Goal: Transaction & Acquisition: Purchase product/service

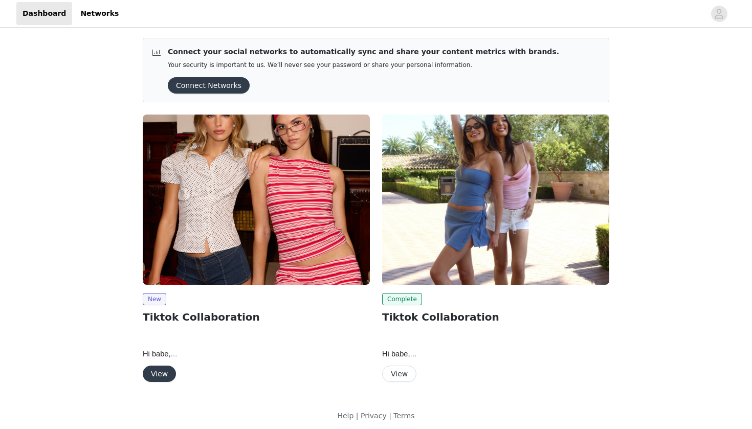
click at [157, 372] on button "View" at bounding box center [159, 374] width 33 height 16
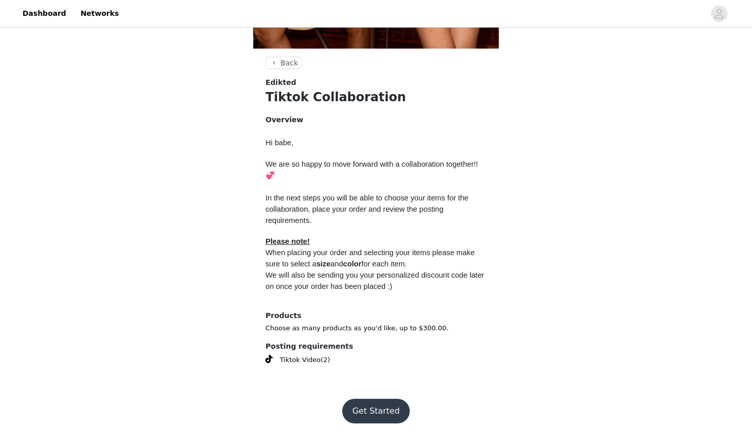
scroll to position [349, 0]
click at [380, 399] on button "Get Started" at bounding box center [376, 411] width 68 height 25
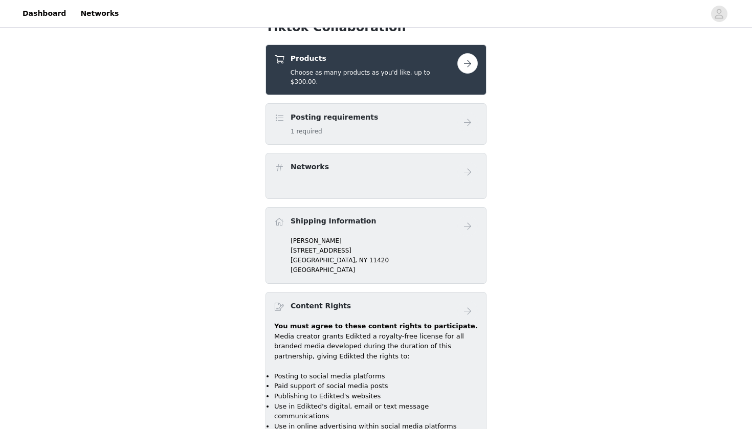
scroll to position [404, 0]
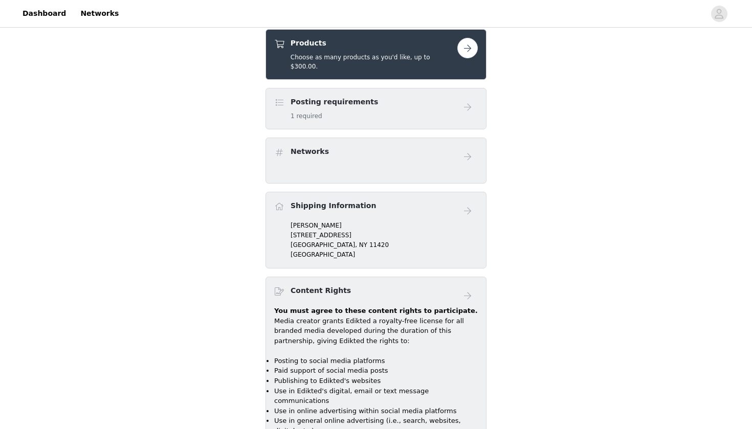
click at [394, 53] on h5 "Choose as many products as you'd like, up to $300.00." at bounding box center [374, 62] width 167 height 18
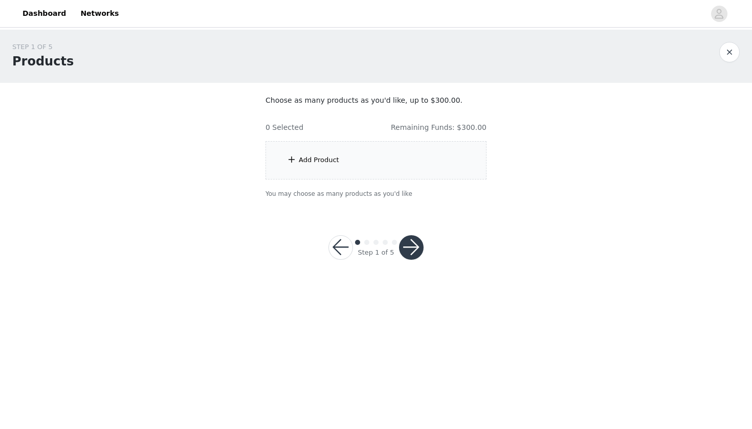
click at [377, 161] on div "Add Product" at bounding box center [375, 160] width 221 height 38
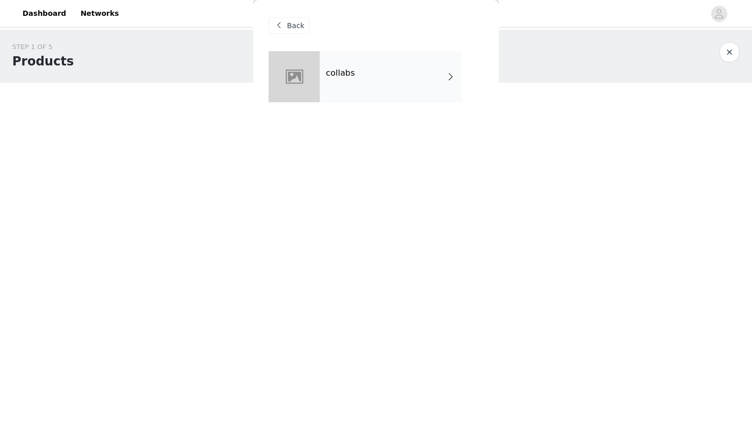
click at [358, 76] on div "collabs" at bounding box center [391, 76] width 142 height 51
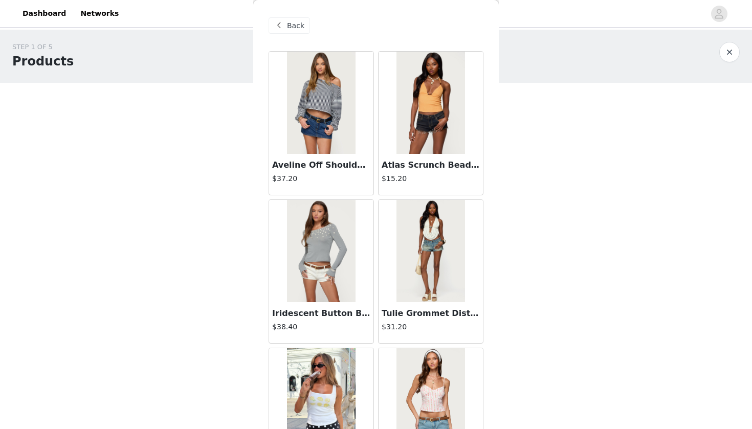
click at [310, 245] on img at bounding box center [321, 251] width 68 height 102
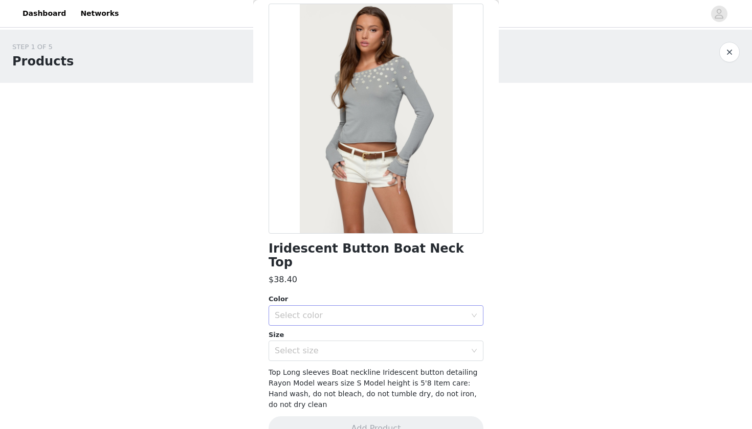
scroll to position [47, 0]
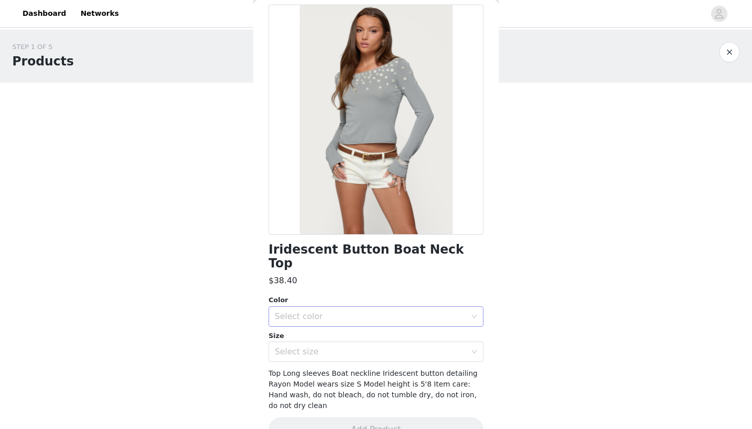
click at [359, 312] on div "Select color" at bounding box center [370, 317] width 191 height 10
click at [336, 326] on li "LIGHT GRAY" at bounding box center [376, 325] width 215 height 16
click at [326, 345] on div "Select size" at bounding box center [373, 351] width 196 height 19
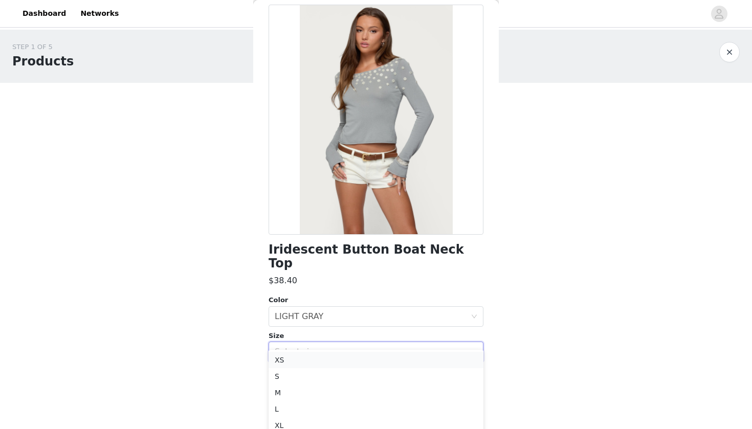
click at [307, 367] on li "XS" at bounding box center [376, 360] width 215 height 16
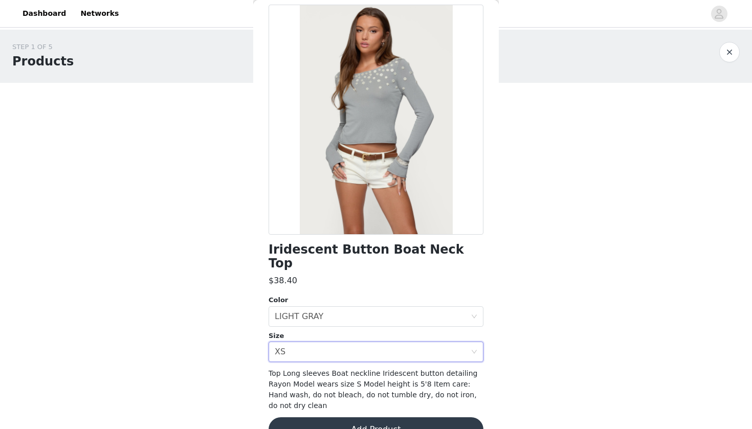
click at [326, 417] on button "Add Product" at bounding box center [376, 429] width 215 height 25
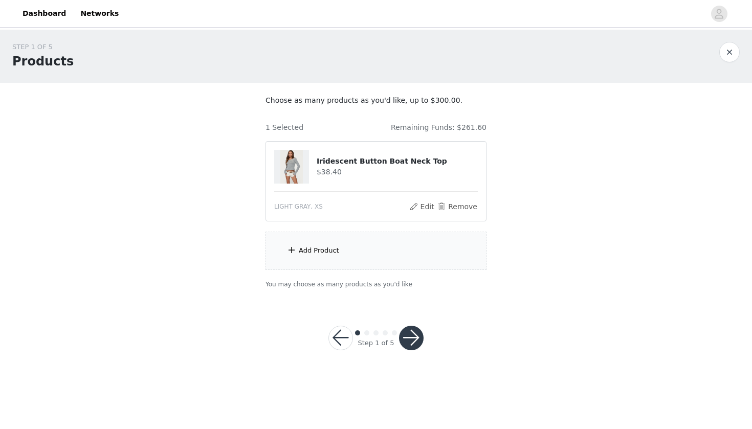
click at [338, 253] on div "Add Product" at bounding box center [375, 251] width 221 height 38
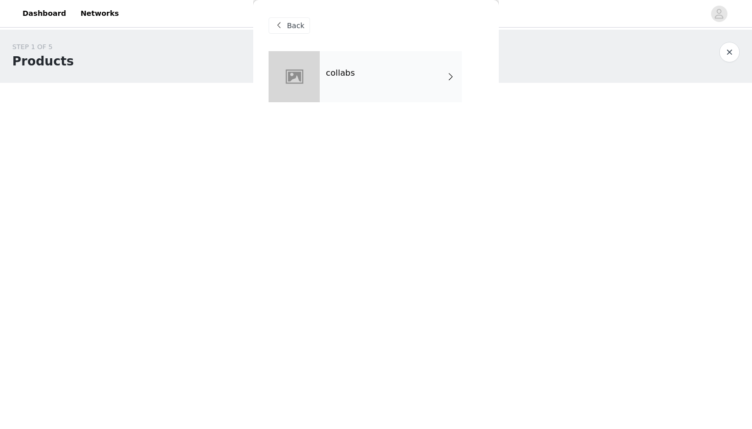
click at [369, 76] on div "collabs" at bounding box center [391, 76] width 142 height 51
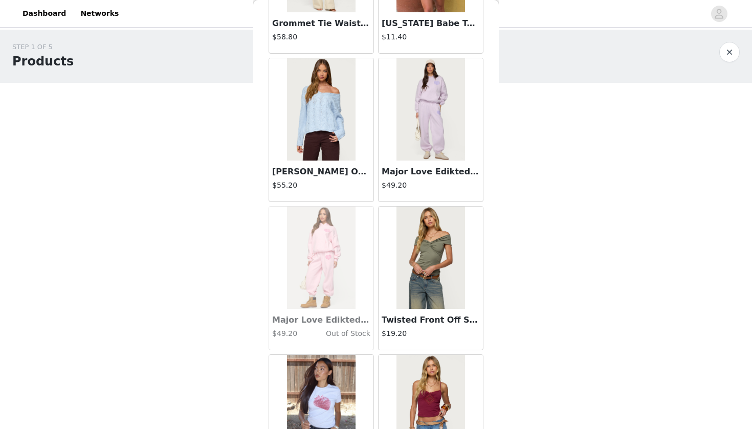
scroll to position [739, 0]
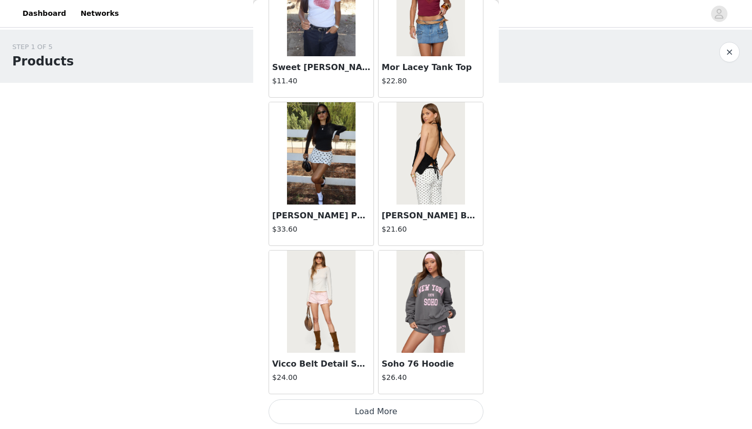
click at [350, 416] on button "Load More" at bounding box center [376, 411] width 215 height 25
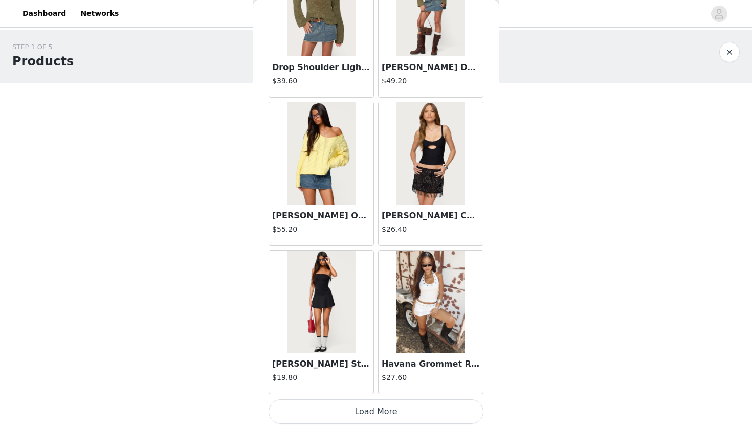
scroll to position [0, 0]
click at [338, 413] on button "Load More" at bounding box center [376, 411] width 215 height 25
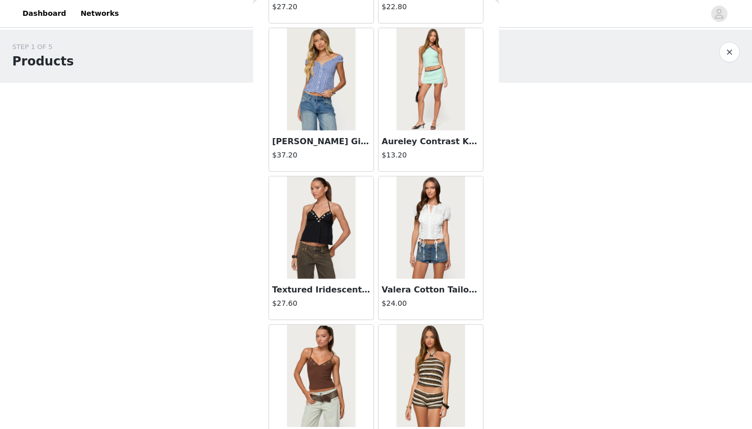
scroll to position [4096, 0]
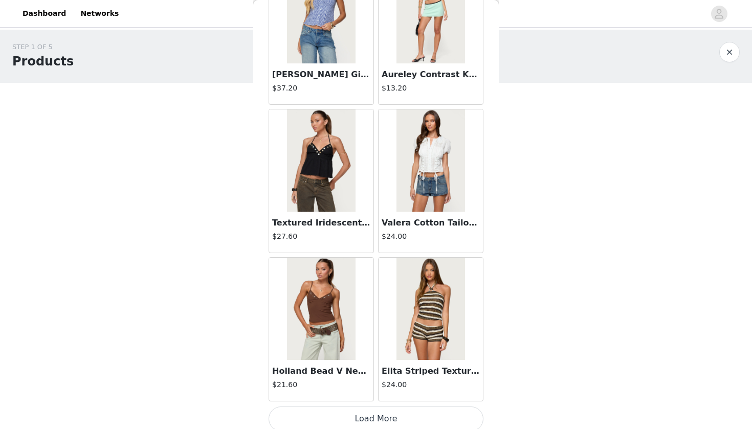
click at [378, 415] on button "Load More" at bounding box center [376, 419] width 215 height 25
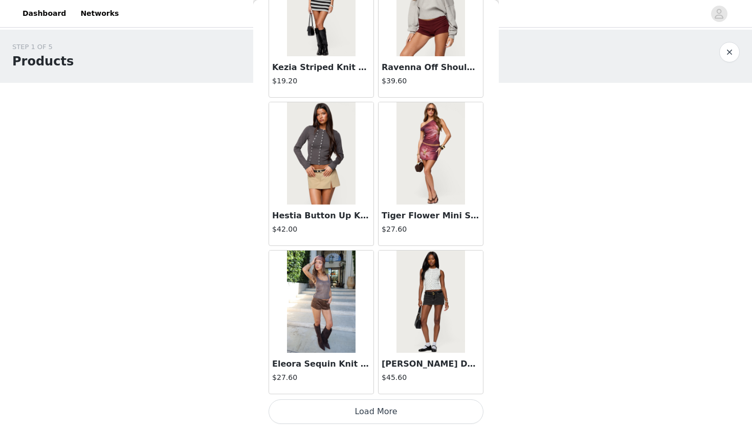
scroll to position [0, 0]
click at [363, 409] on button "Load More" at bounding box center [376, 411] width 215 height 25
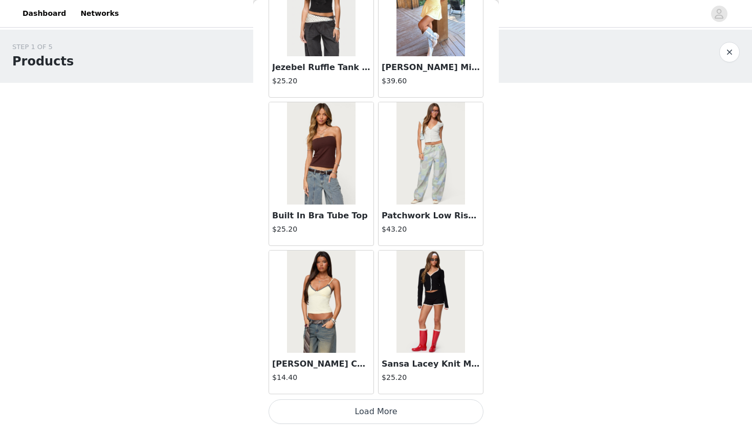
click at [367, 410] on button "Load More" at bounding box center [376, 411] width 215 height 25
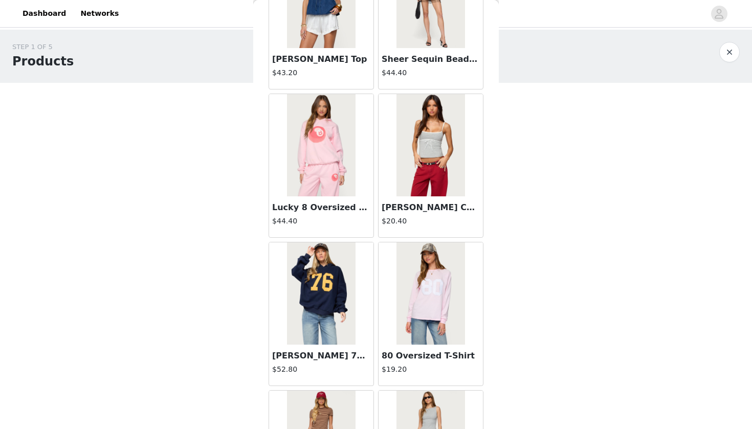
scroll to position [7971, 0]
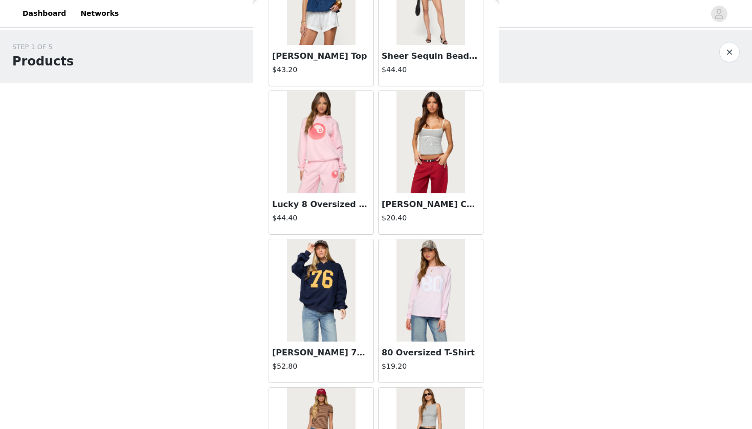
click at [438, 168] on img at bounding box center [430, 142] width 68 height 102
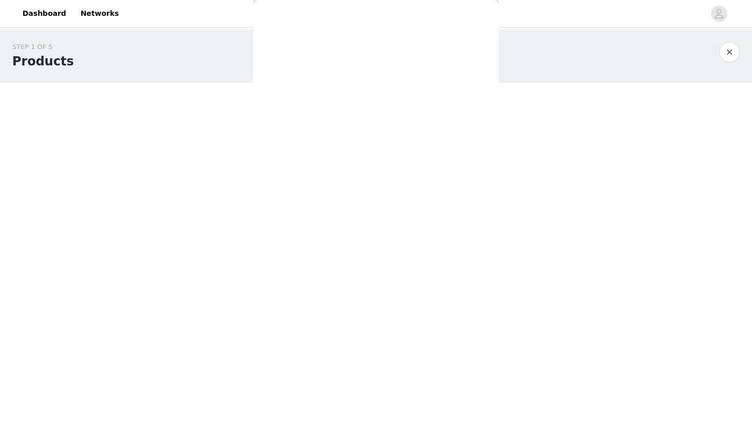
scroll to position [0, 0]
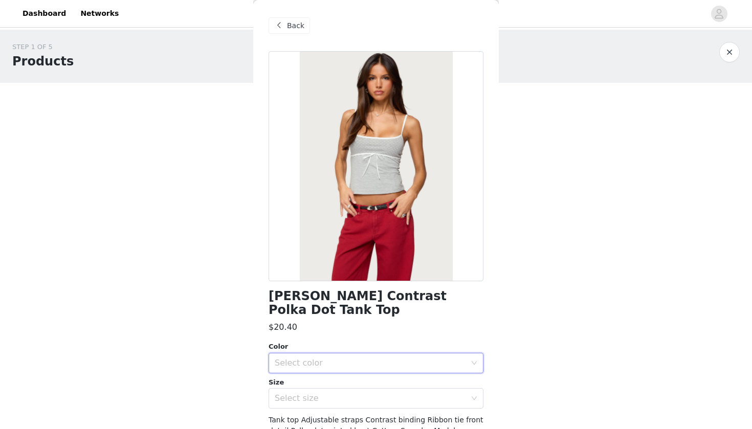
click at [354, 356] on div "Select color" at bounding box center [373, 362] width 196 height 19
click at [326, 380] on ul "GRAY MELANGE" at bounding box center [376, 371] width 215 height 20
click at [325, 378] on li "GRAY MELANGE" at bounding box center [376, 371] width 215 height 16
click at [320, 393] on div "Select size" at bounding box center [370, 398] width 191 height 10
click at [312, 404] on li "XS" at bounding box center [376, 406] width 215 height 16
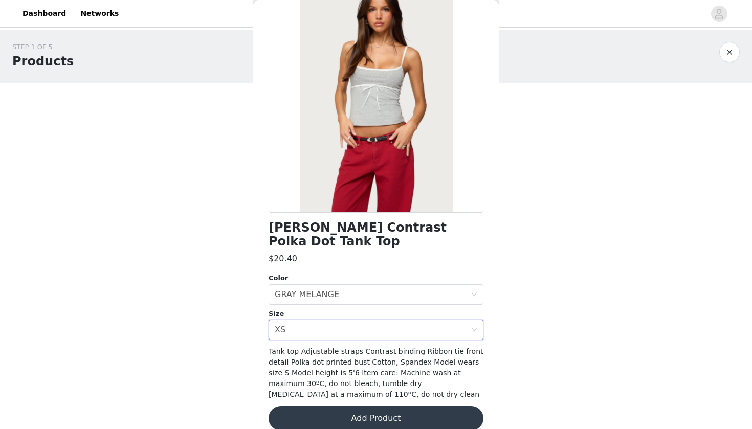
scroll to position [68, 0]
click at [327, 407] on button "Add Product" at bounding box center [376, 419] width 215 height 25
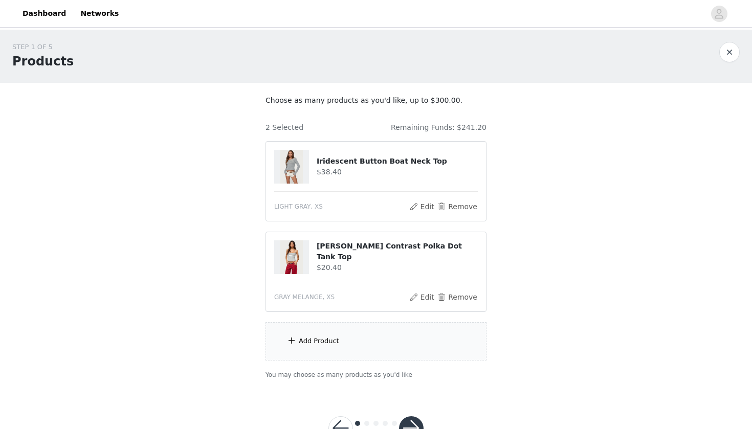
click at [337, 327] on div "Add Product" at bounding box center [375, 341] width 221 height 38
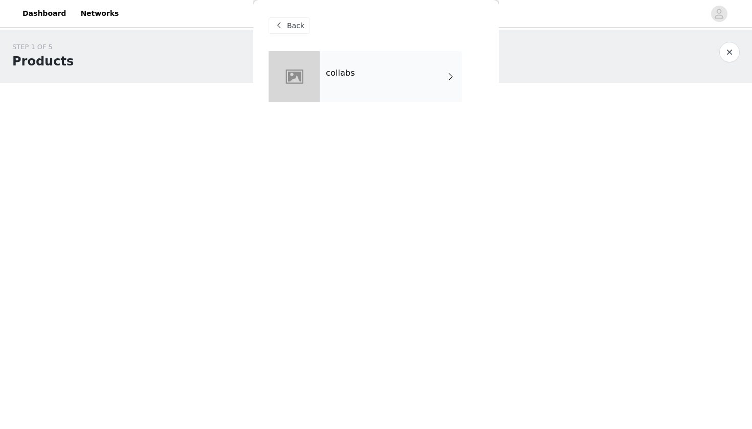
click at [360, 115] on div "collabs" at bounding box center [376, 84] width 215 height 66
click at [360, 81] on div "collabs" at bounding box center [391, 76] width 142 height 51
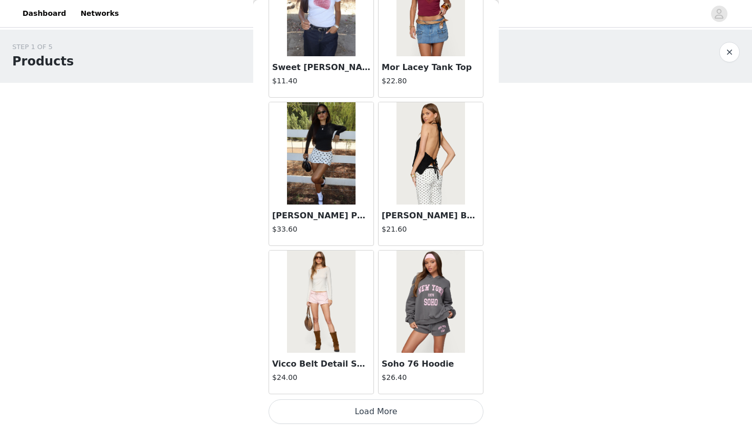
scroll to position [1136, 0]
click at [350, 415] on button "Load More" at bounding box center [376, 411] width 215 height 25
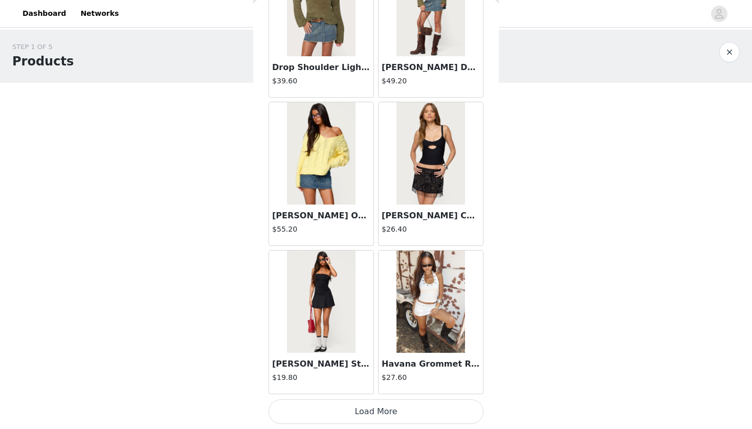
click at [351, 412] on button "Load More" at bounding box center [376, 411] width 215 height 25
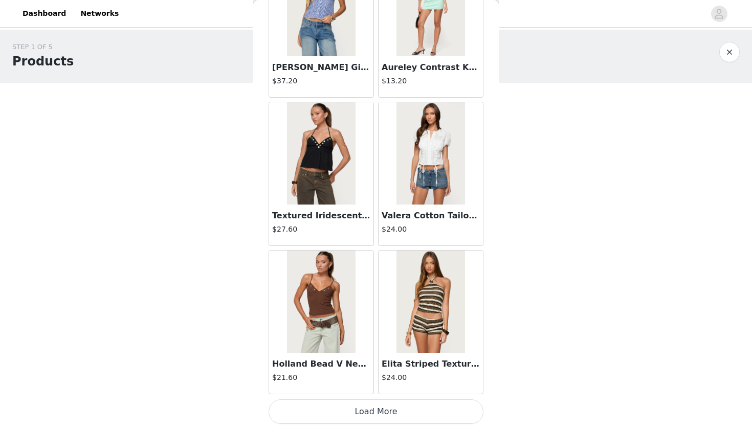
click at [350, 416] on button "Load More" at bounding box center [376, 411] width 215 height 25
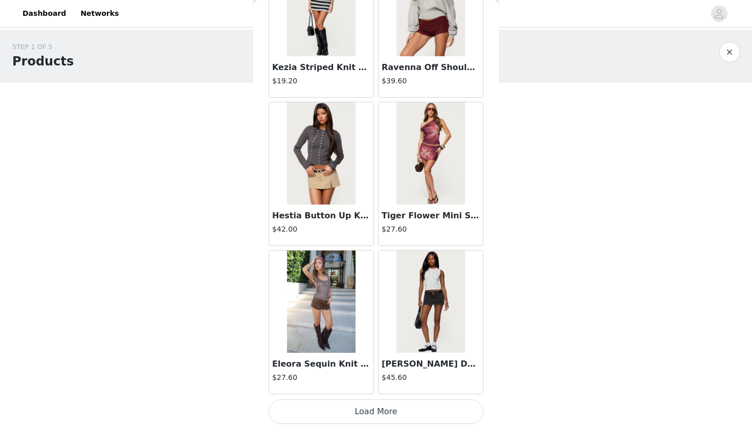
click at [350, 416] on button "Load More" at bounding box center [376, 411] width 215 height 25
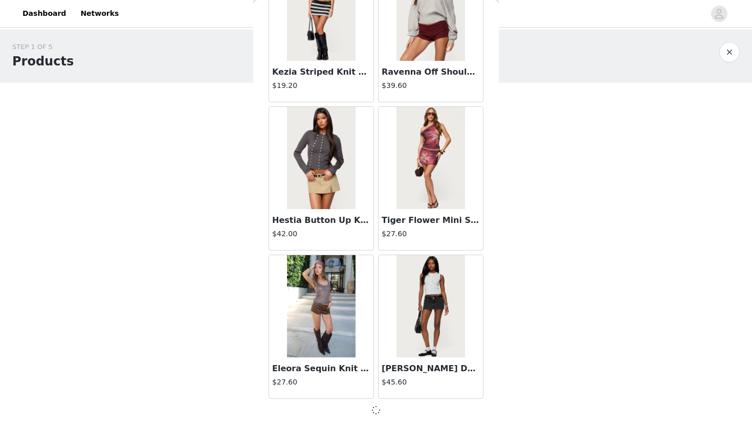
scroll to position [5582, 0]
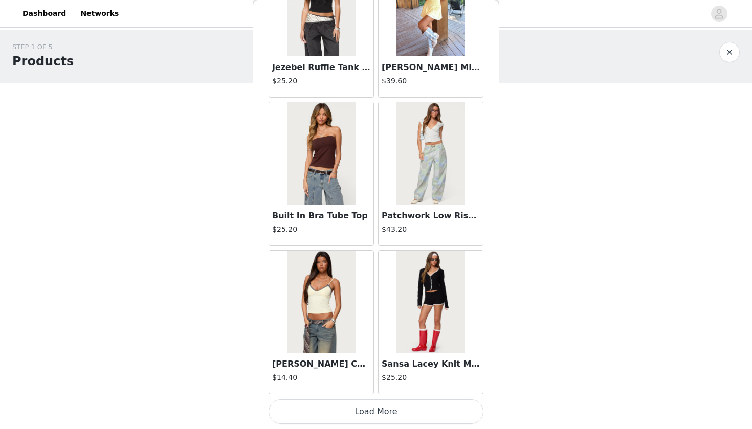
click at [362, 411] on button "Load More" at bounding box center [376, 411] width 215 height 25
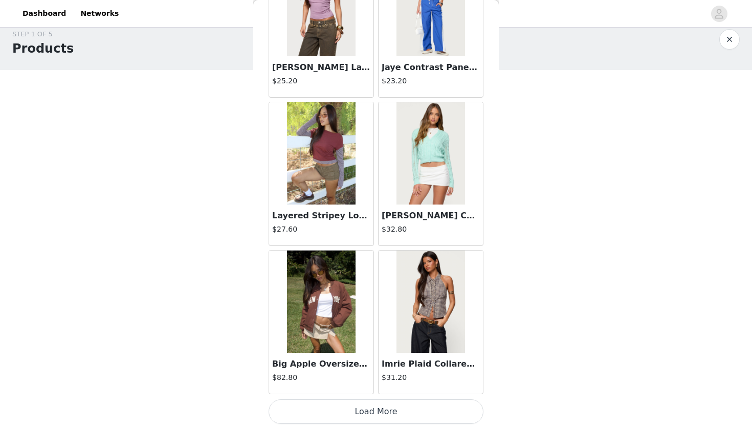
scroll to position [13, 0]
click at [368, 404] on button "Load More" at bounding box center [376, 411] width 215 height 25
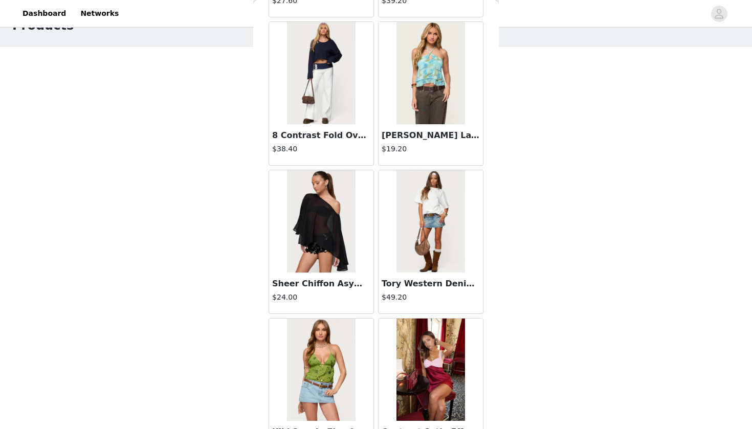
scroll to position [9895, 0]
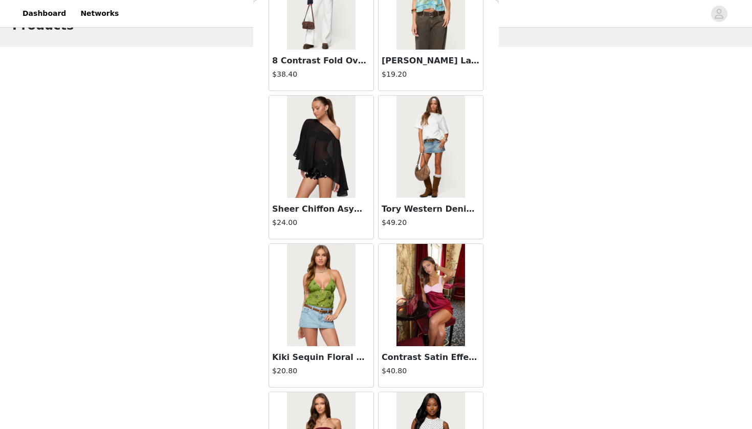
click at [413, 146] on img at bounding box center [430, 147] width 68 height 102
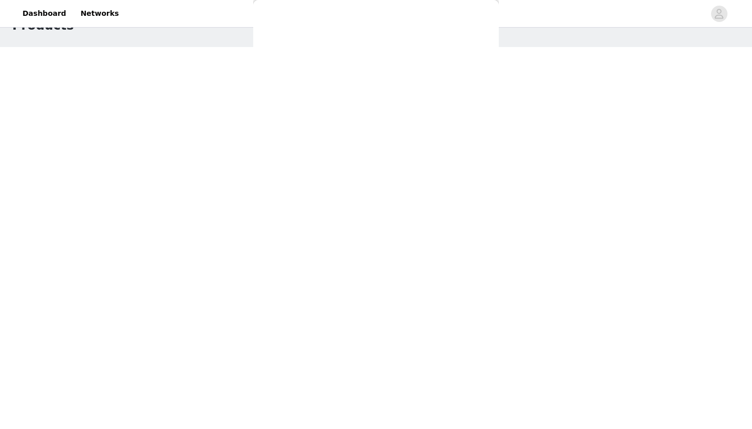
scroll to position [0, 0]
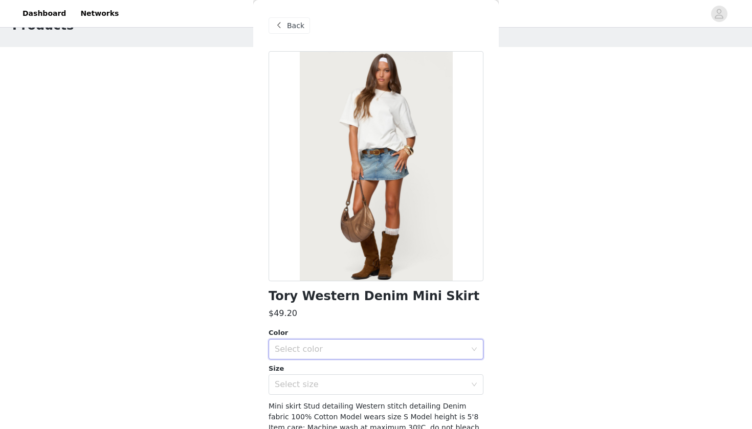
click at [337, 354] on div "Select color" at bounding box center [373, 349] width 196 height 19
click at [319, 376] on li "BLUE" at bounding box center [376, 371] width 215 height 16
click at [316, 385] on div "Select size" at bounding box center [370, 385] width 191 height 10
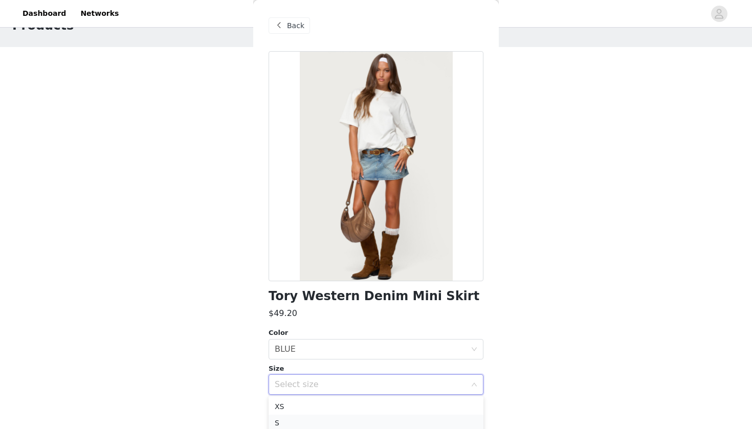
click at [302, 425] on li "S" at bounding box center [376, 423] width 215 height 16
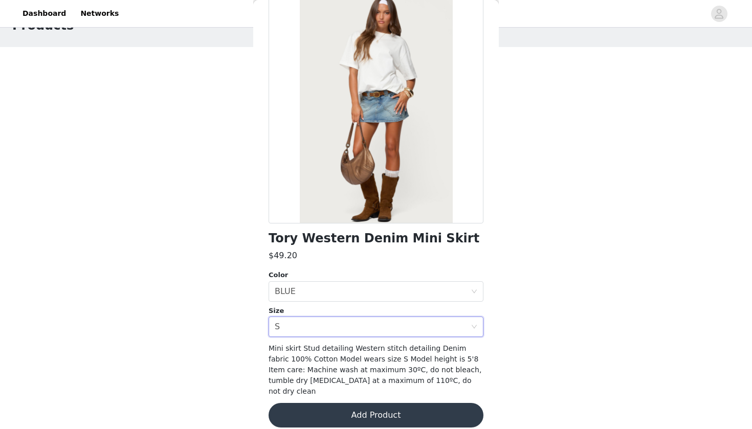
scroll to position [57, 0]
click at [332, 413] on button "Add Product" at bounding box center [376, 416] width 215 height 25
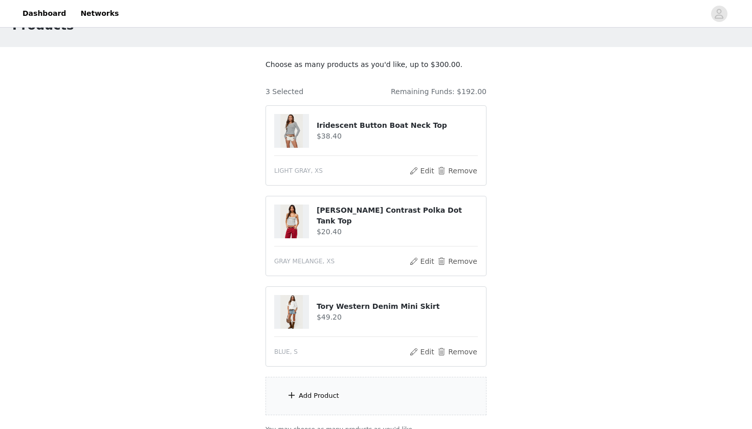
click at [335, 381] on div "Add Product" at bounding box center [375, 396] width 221 height 38
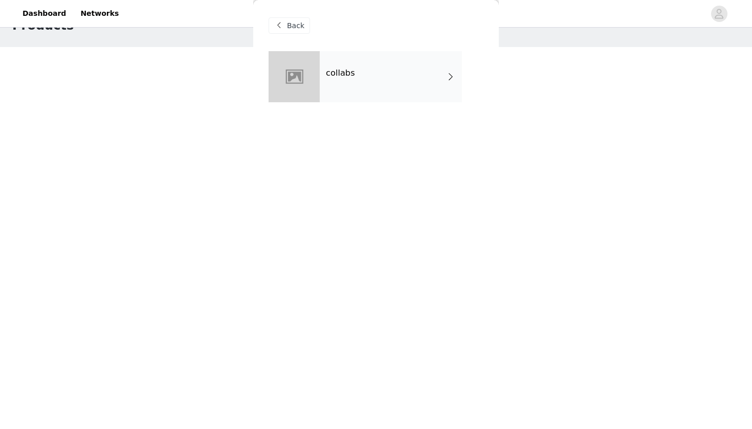
click at [374, 85] on div "collabs" at bounding box center [391, 76] width 142 height 51
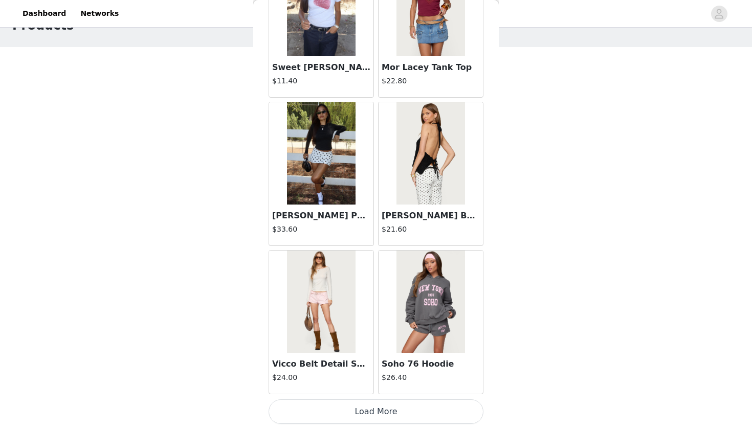
click at [330, 413] on button "Load More" at bounding box center [376, 411] width 215 height 25
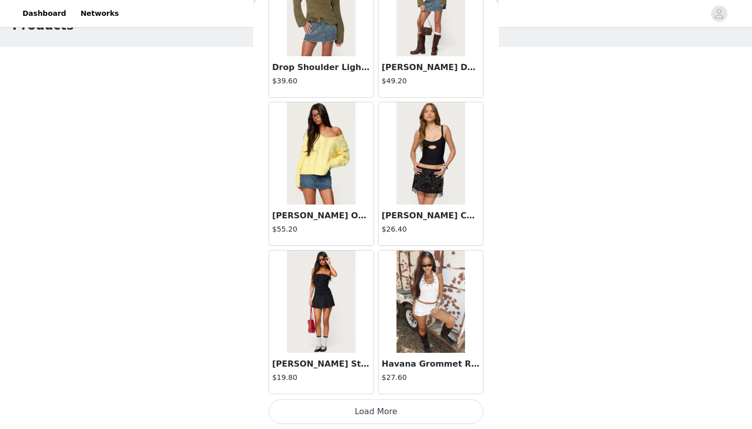
click at [337, 413] on button "Load More" at bounding box center [376, 411] width 215 height 25
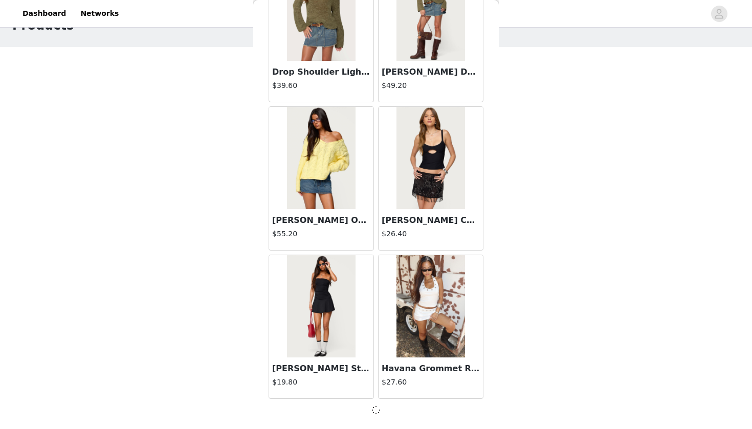
scroll to position [2615, 0]
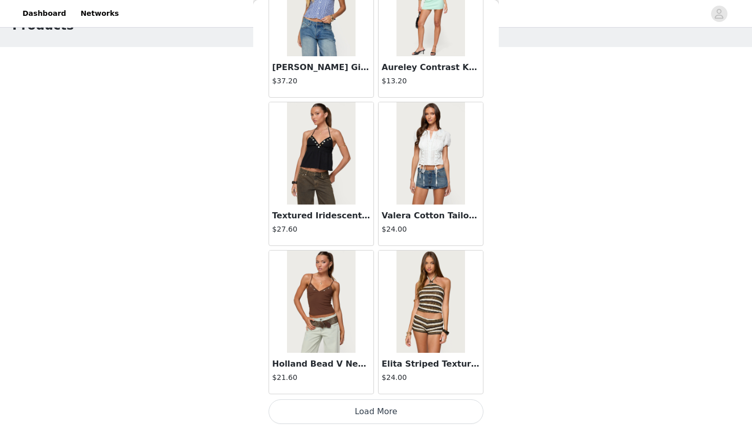
click at [346, 410] on button "Load More" at bounding box center [376, 411] width 215 height 25
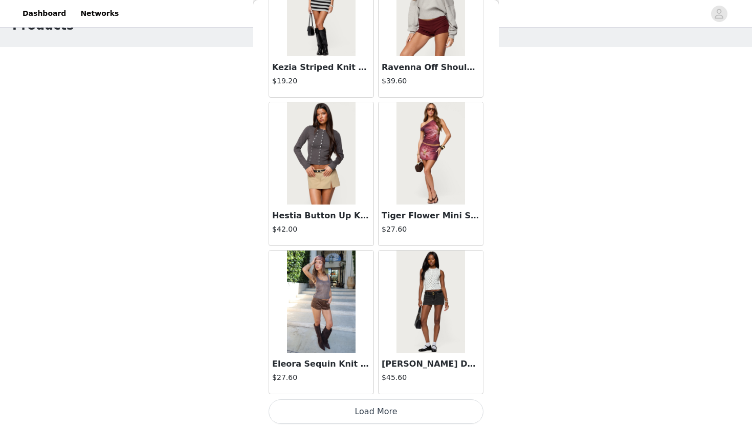
click at [357, 409] on button "Load More" at bounding box center [376, 411] width 215 height 25
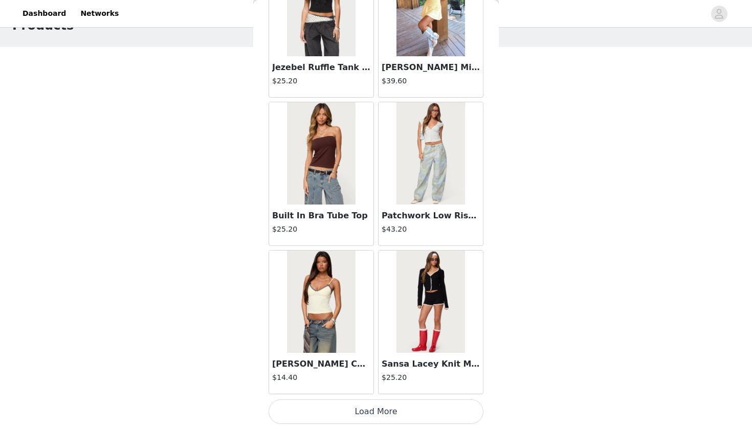
click at [350, 416] on button "Load More" at bounding box center [376, 411] width 215 height 25
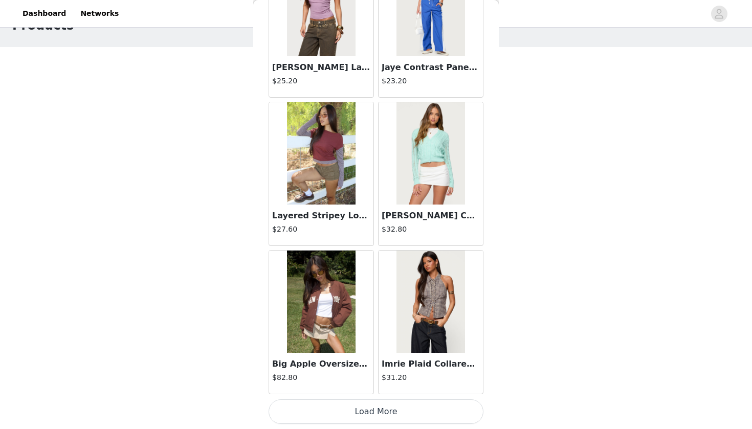
click at [358, 407] on button "Load More" at bounding box center [376, 411] width 215 height 25
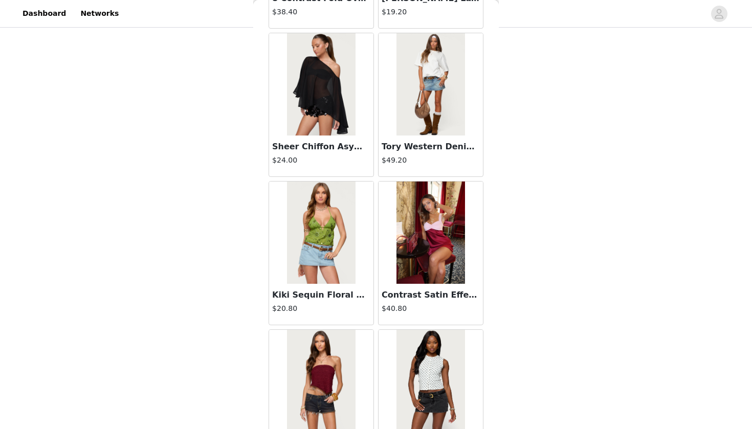
scroll to position [126, 0]
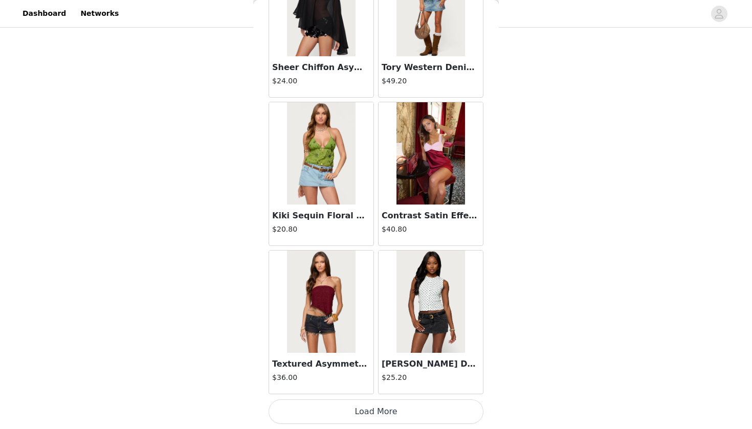
click at [362, 405] on button "Load More" at bounding box center [376, 411] width 215 height 25
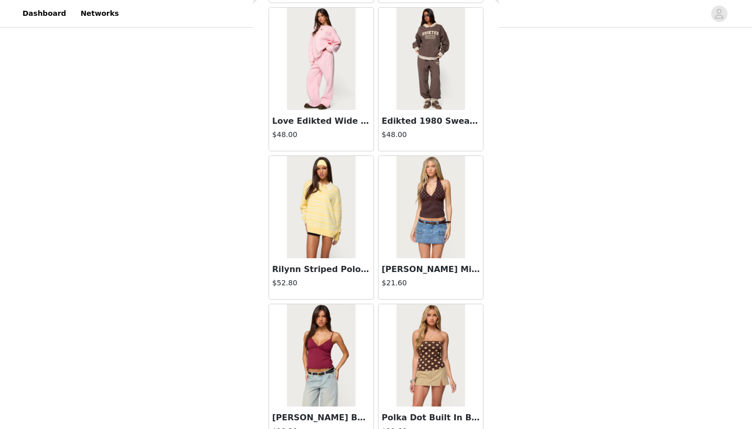
scroll to position [10604, 0]
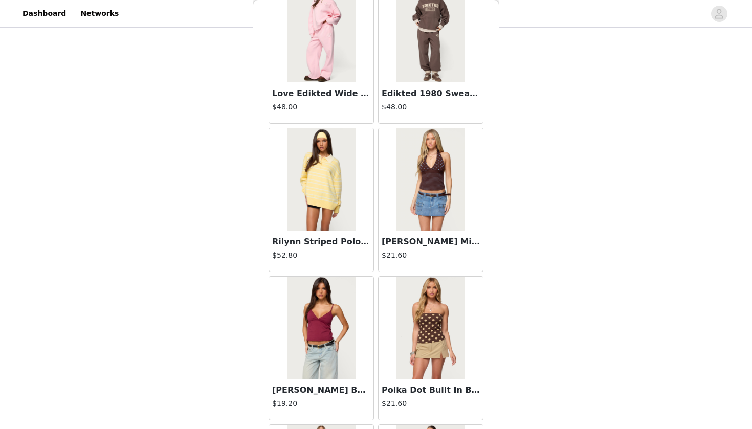
click at [426, 166] on img at bounding box center [430, 179] width 68 height 102
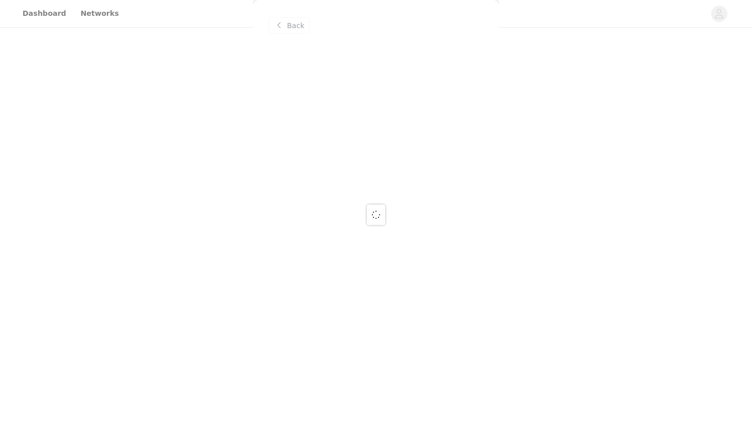
scroll to position [0, 0]
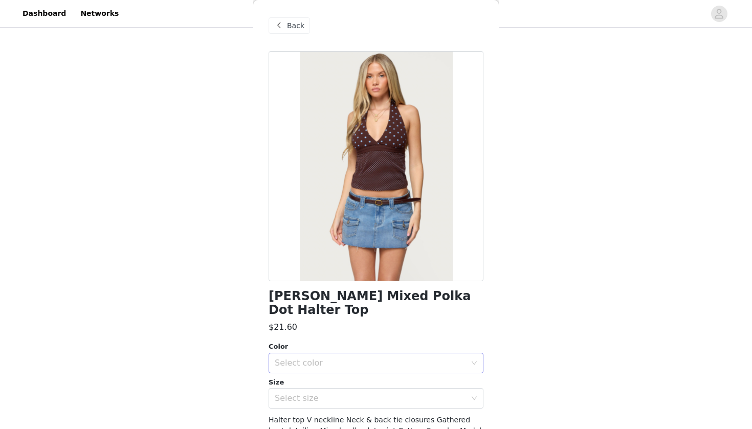
click at [319, 353] on div "Select color" at bounding box center [373, 362] width 196 height 19
click at [303, 376] on li "BROWN" at bounding box center [376, 371] width 215 height 16
click at [303, 393] on div "Select size" at bounding box center [370, 398] width 191 height 10
click at [300, 401] on li "XS" at bounding box center [376, 406] width 215 height 16
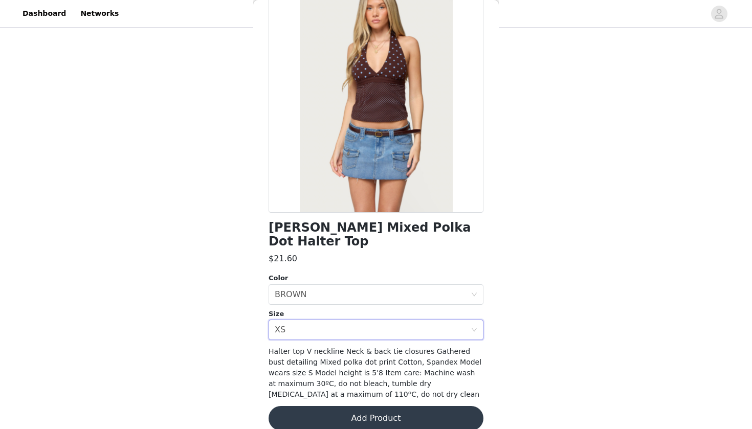
click at [321, 410] on button "Add Product" at bounding box center [376, 418] width 215 height 25
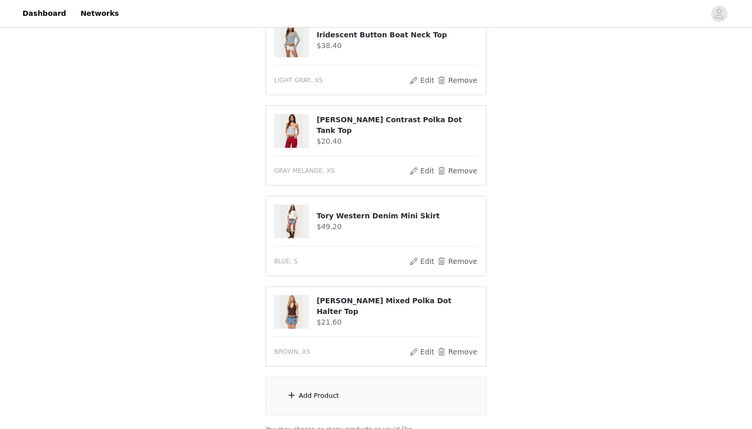
click at [316, 389] on div "Add Product" at bounding box center [375, 396] width 221 height 38
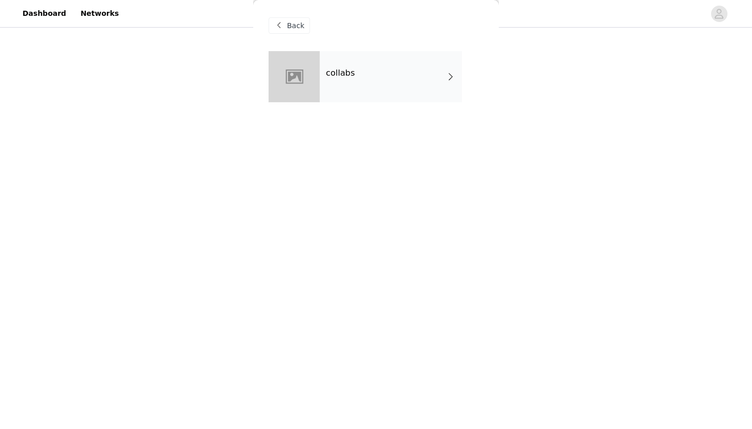
click at [347, 79] on div "collabs" at bounding box center [391, 76] width 142 height 51
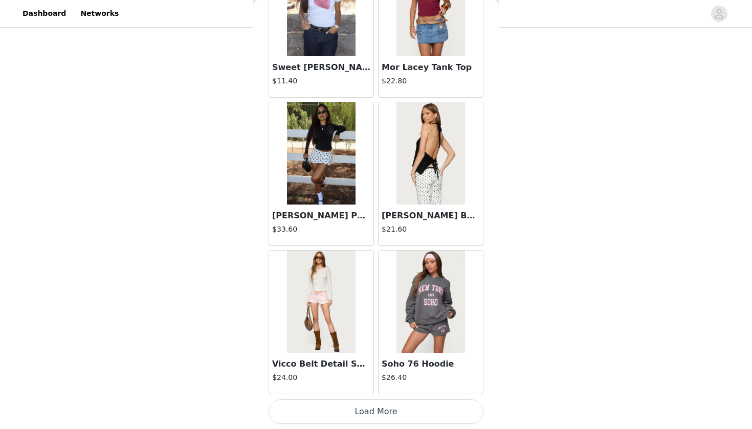
scroll to position [217, 0]
click at [335, 411] on button "Load More" at bounding box center [376, 411] width 215 height 25
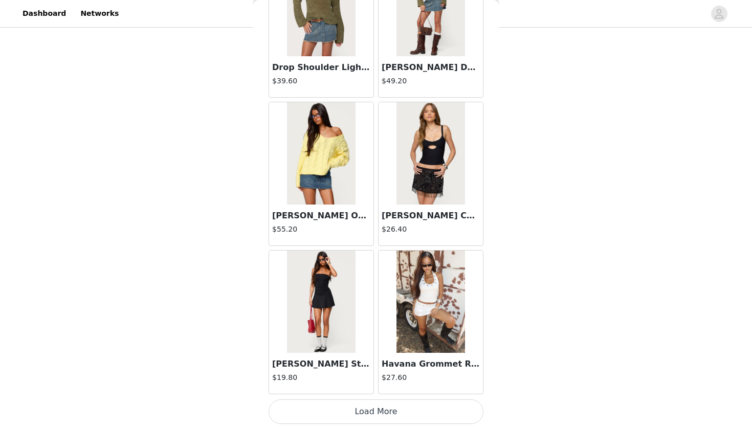
click at [341, 412] on button "Load More" at bounding box center [376, 411] width 215 height 25
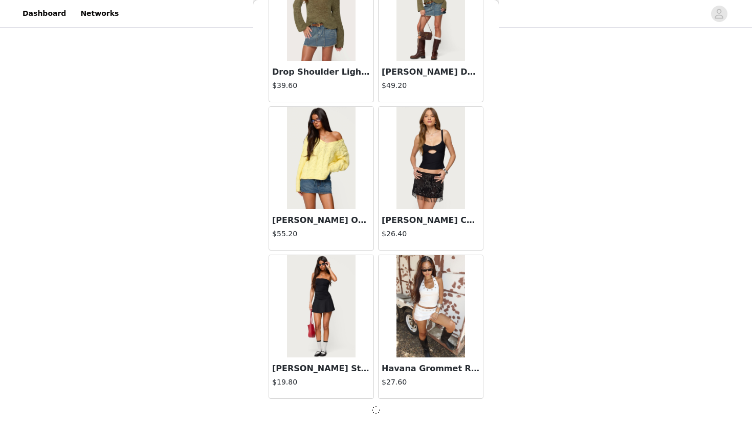
scroll to position [2615, 0]
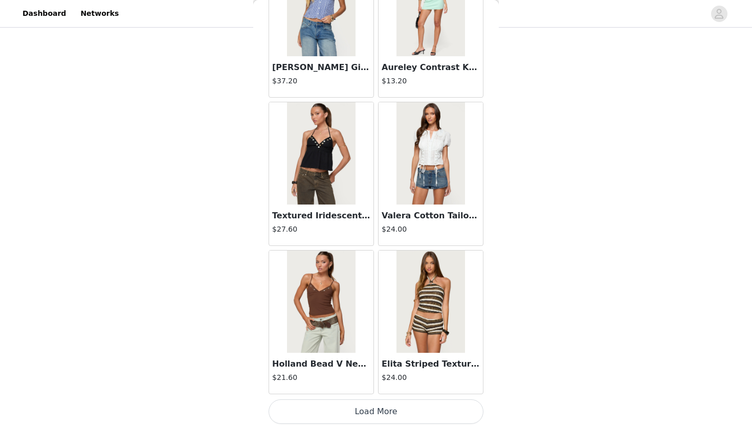
click at [341, 411] on button "Load More" at bounding box center [376, 411] width 215 height 25
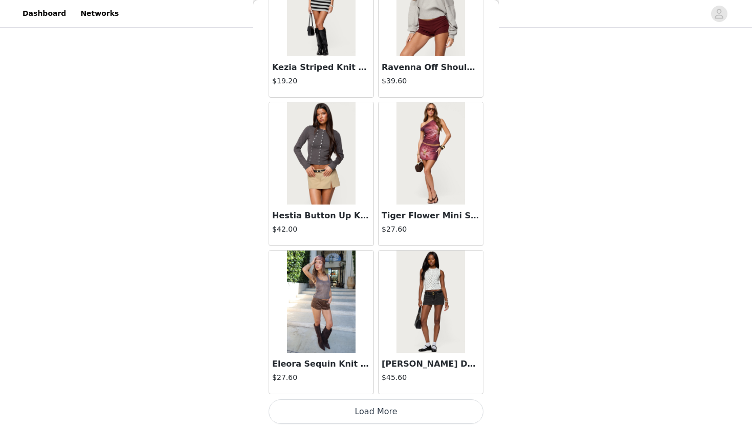
scroll to position [5586, 0]
click at [340, 391] on div "Eleora Sequin Knit Tank Top $27.60" at bounding box center [321, 373] width 104 height 41
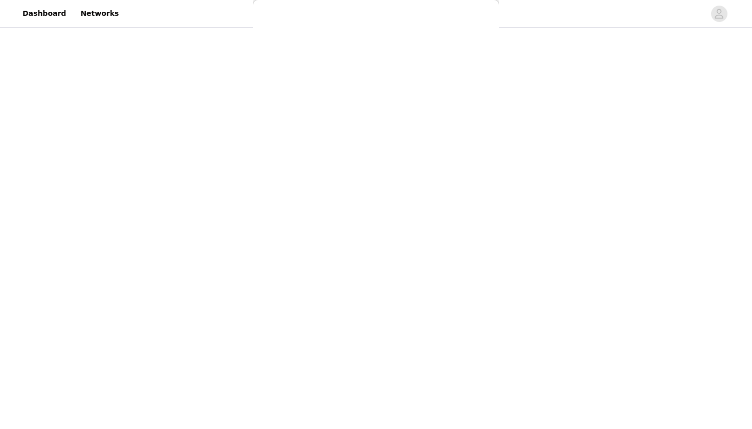
scroll to position [0, 0]
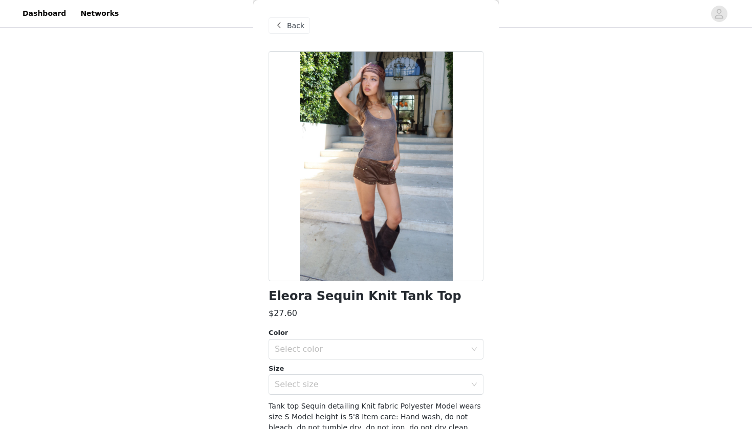
click at [298, 37] on div "Back" at bounding box center [376, 25] width 215 height 51
click at [297, 21] on span "Back" at bounding box center [295, 25] width 17 height 11
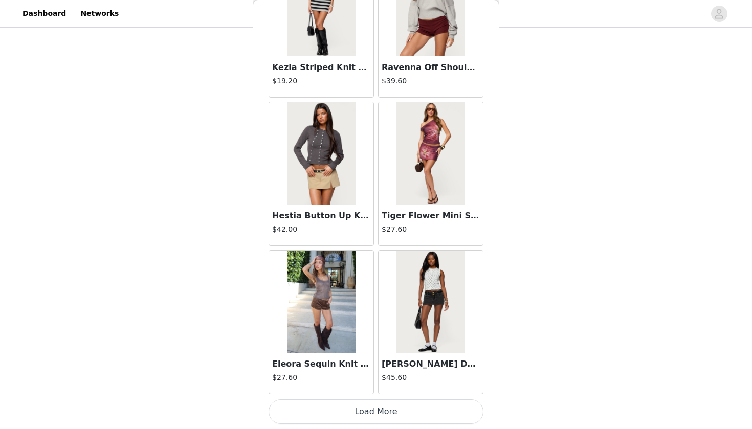
click at [340, 422] on button "Load More" at bounding box center [376, 411] width 215 height 25
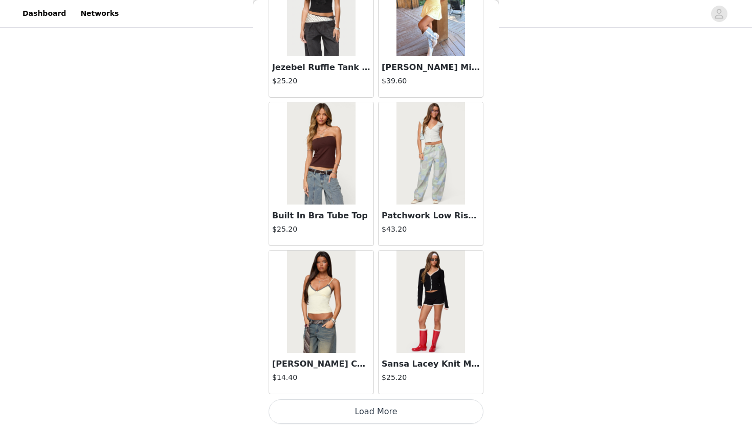
scroll to position [7070, 0]
click at [353, 407] on button "Load More" at bounding box center [376, 411] width 215 height 25
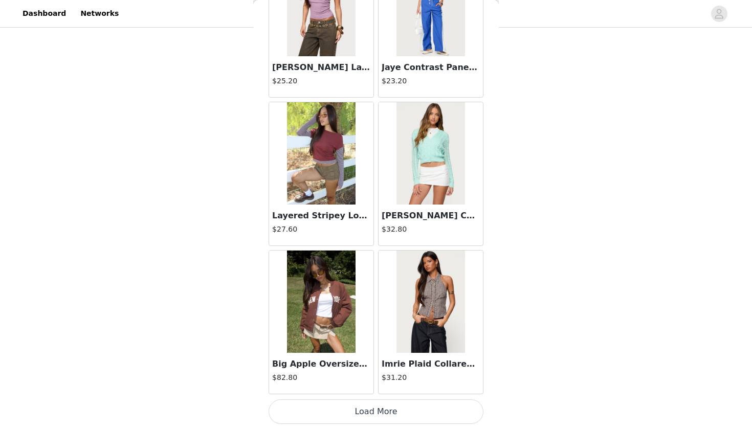
click at [362, 405] on button "Load More" at bounding box center [376, 411] width 215 height 25
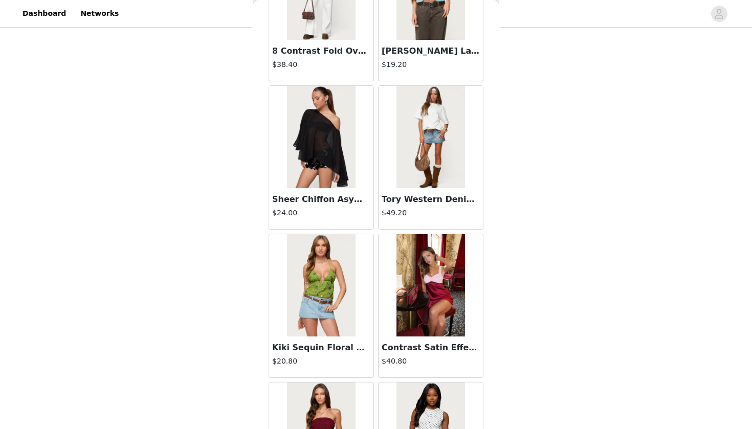
scroll to position [10037, 0]
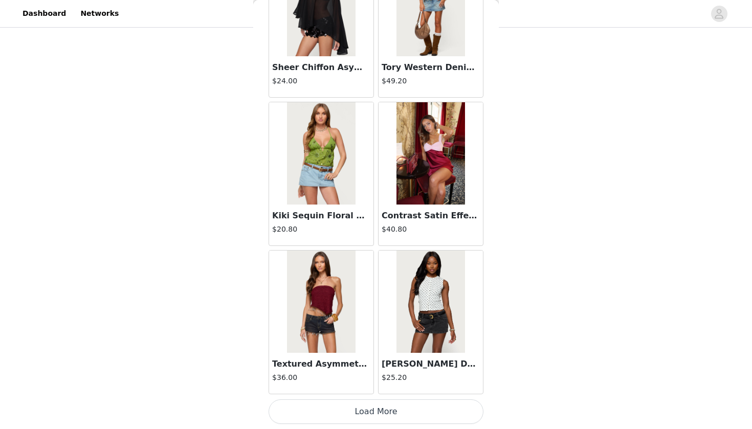
click at [361, 407] on button "Load More" at bounding box center [376, 411] width 215 height 25
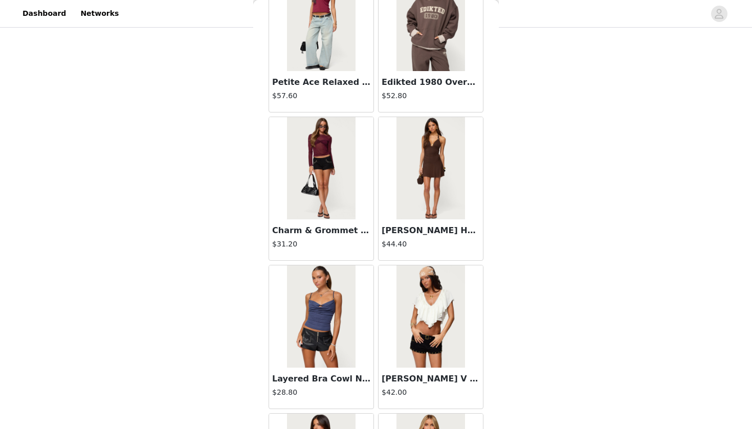
scroll to position [11360, 0]
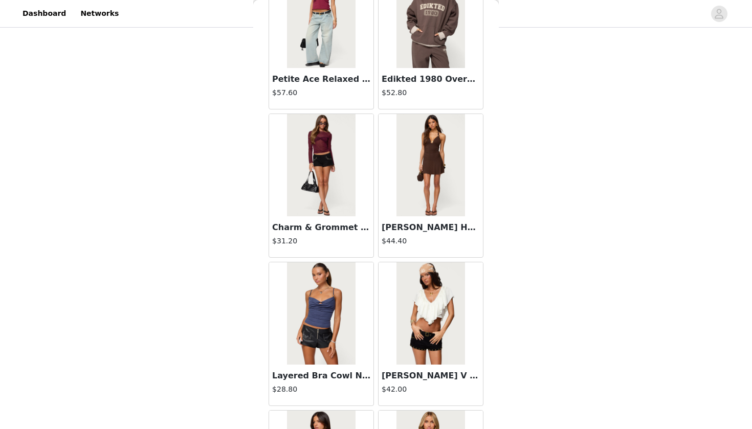
click at [319, 66] on img at bounding box center [321, 17] width 68 height 102
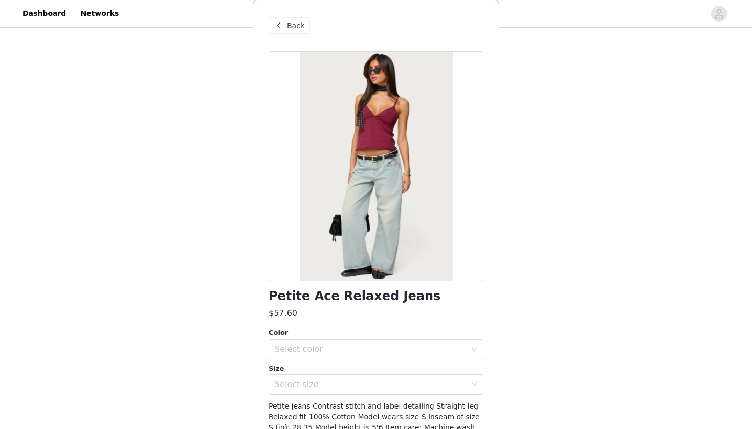
scroll to position [217, 0]
click at [311, 346] on div "Select color" at bounding box center [370, 349] width 191 height 10
click at [303, 372] on li "LIGHT BLUE" at bounding box center [376, 371] width 215 height 16
click at [301, 386] on div "Select size" at bounding box center [370, 385] width 191 height 10
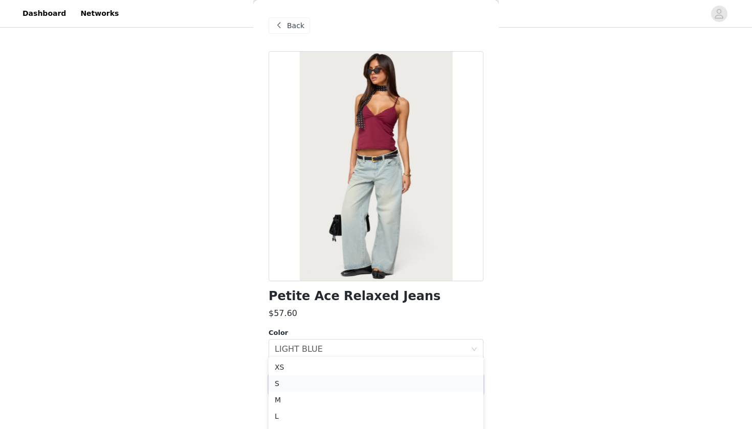
scroll to position [260, 0]
click at [294, 390] on li "M" at bounding box center [376, 396] width 215 height 16
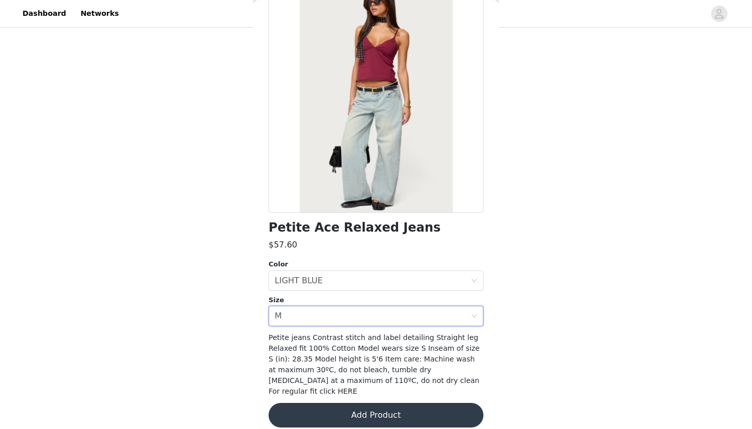
scroll to position [68, 0]
click at [318, 407] on button "Add Product" at bounding box center [376, 416] width 215 height 25
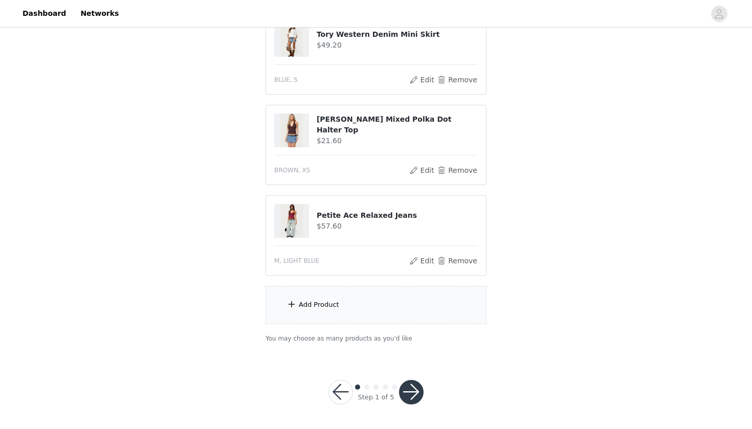
scroll to position [307, 0]
click at [368, 299] on div "Add Product" at bounding box center [375, 305] width 221 height 38
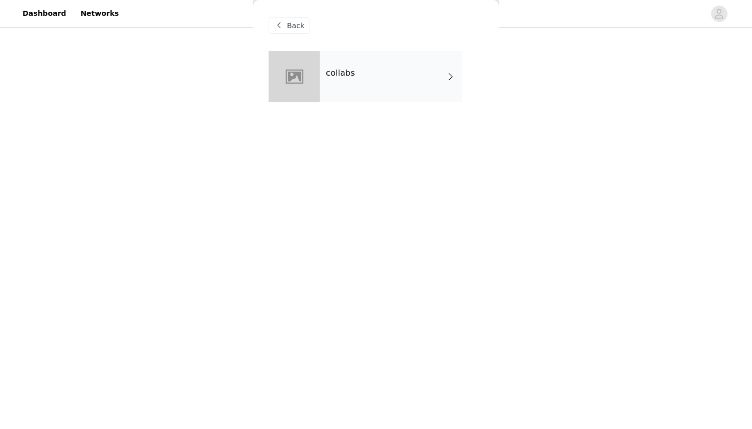
click at [336, 94] on div "collabs" at bounding box center [391, 76] width 142 height 51
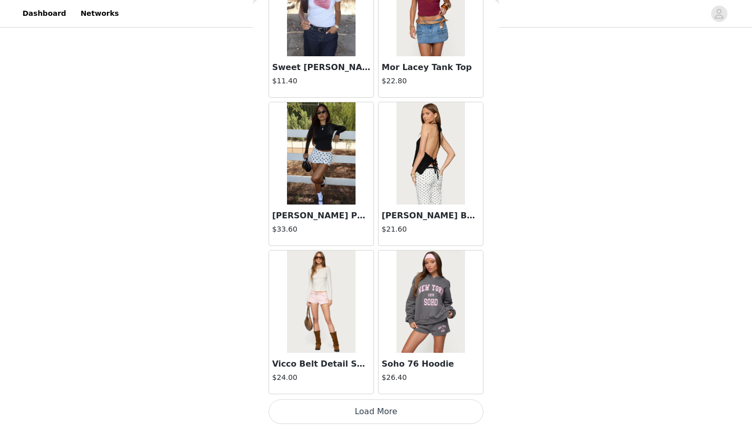
click at [325, 414] on button "Load More" at bounding box center [376, 411] width 215 height 25
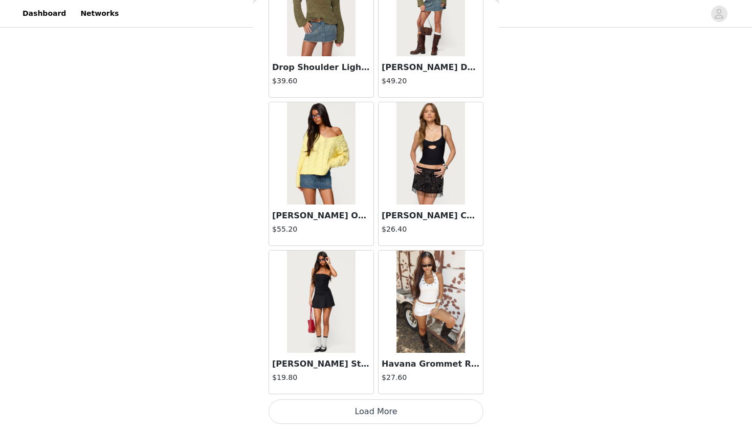
click at [334, 406] on button "Load More" at bounding box center [376, 411] width 215 height 25
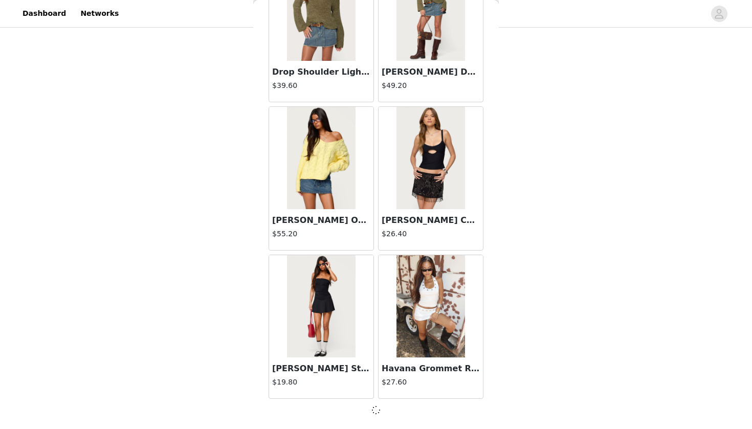
scroll to position [2615, 0]
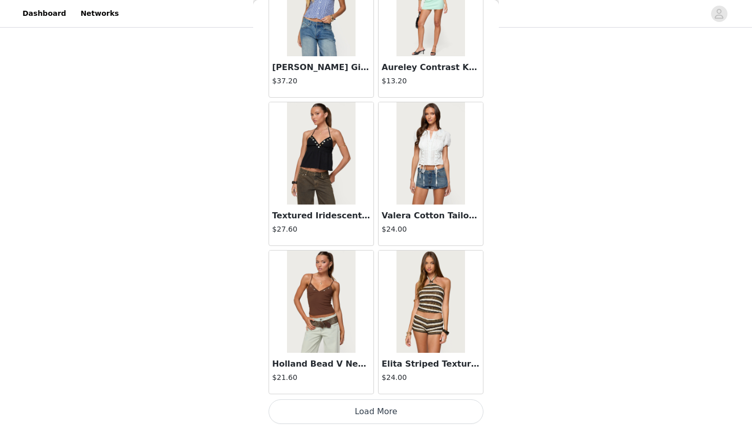
click at [337, 409] on button "Load More" at bounding box center [376, 411] width 215 height 25
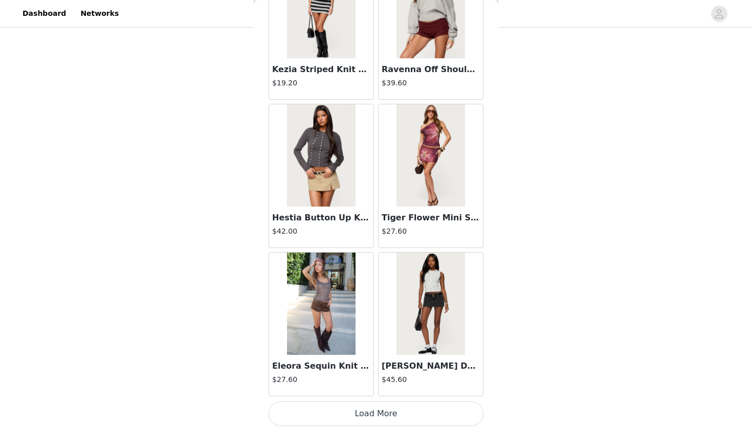
click at [337, 409] on button "Load More" at bounding box center [376, 414] width 215 height 25
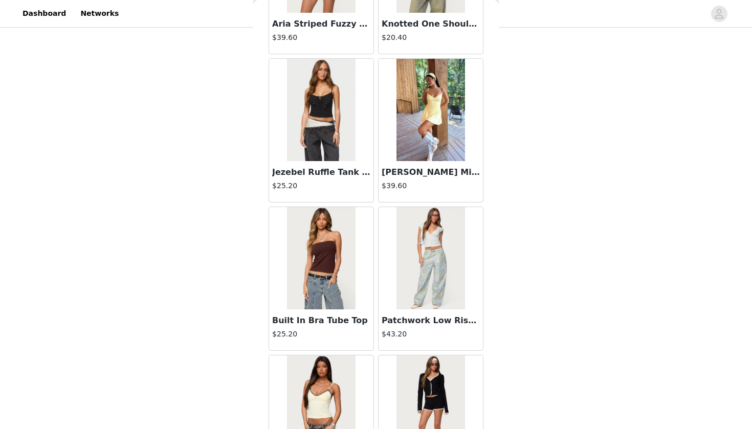
scroll to position [307, 0]
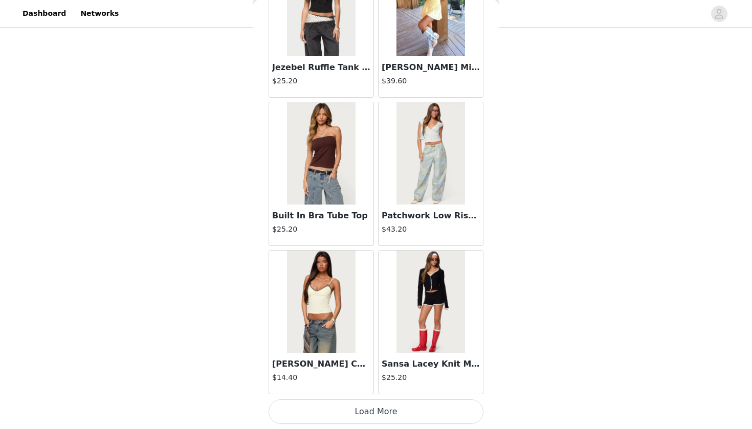
click at [337, 405] on button "Load More" at bounding box center [376, 411] width 215 height 25
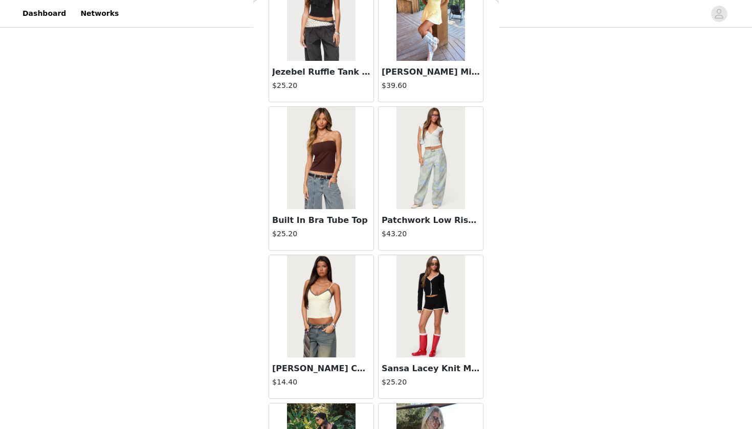
scroll to position [0, 0]
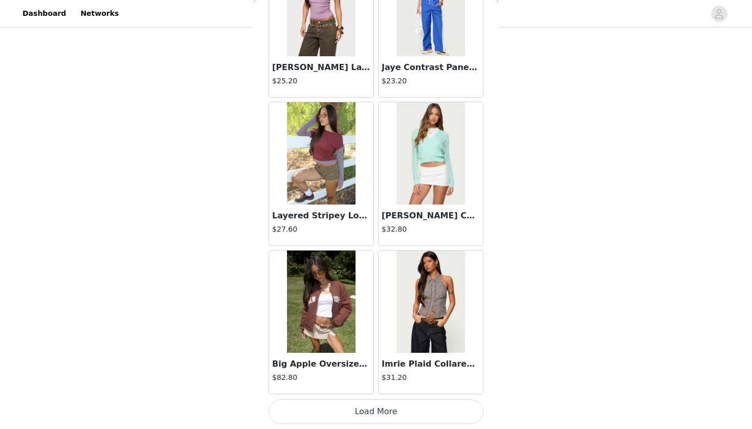
click at [337, 405] on button "Load More" at bounding box center [376, 411] width 215 height 25
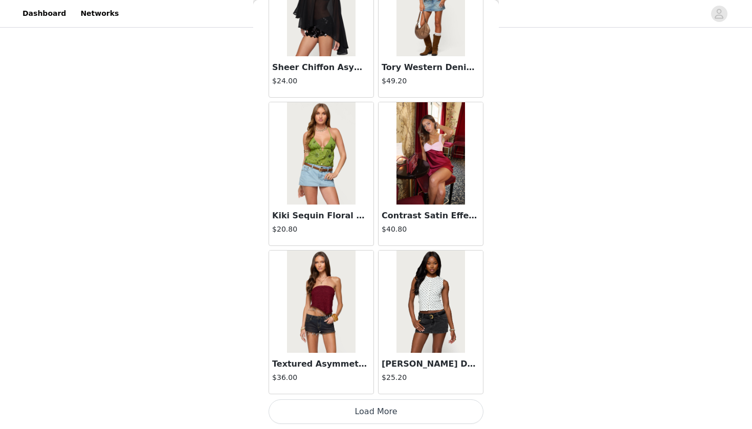
click at [339, 409] on button "Load More" at bounding box center [376, 411] width 215 height 25
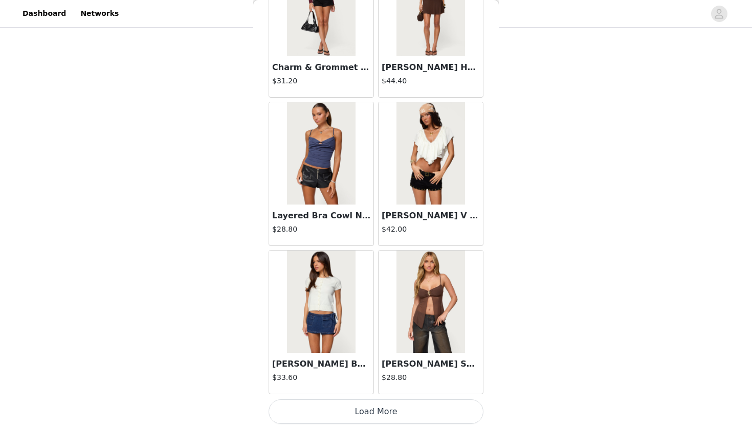
click at [348, 408] on button "Load More" at bounding box center [376, 411] width 215 height 25
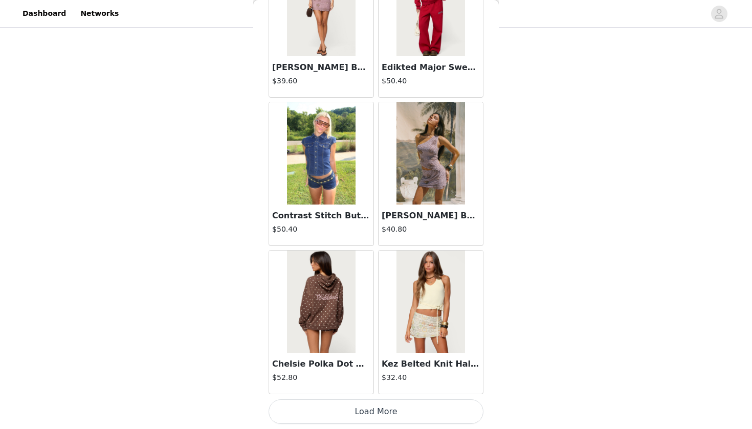
click at [352, 408] on button "Load More" at bounding box center [376, 411] width 215 height 25
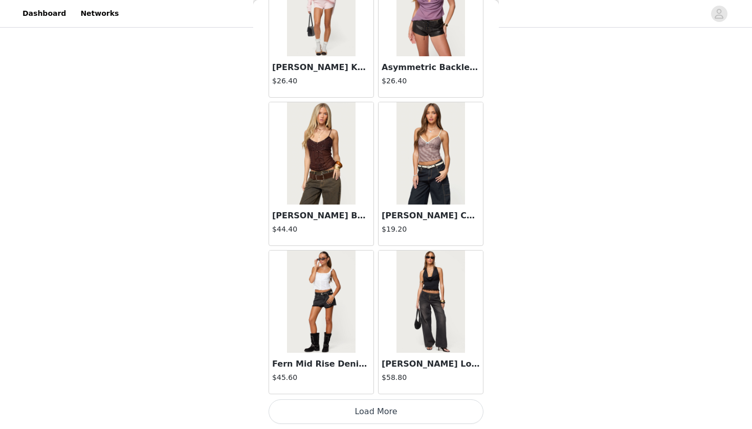
click at [354, 402] on button "Load More" at bounding box center [376, 411] width 215 height 25
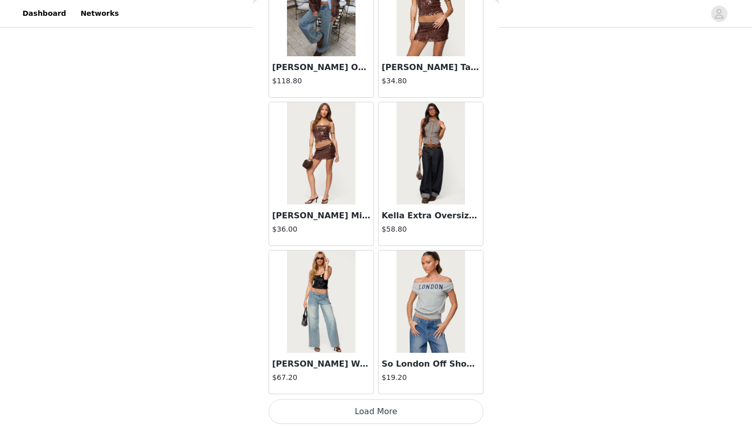
click at [422, 206] on div "Kella Extra Oversized Low Rise Jeans $58.80" at bounding box center [431, 225] width 104 height 41
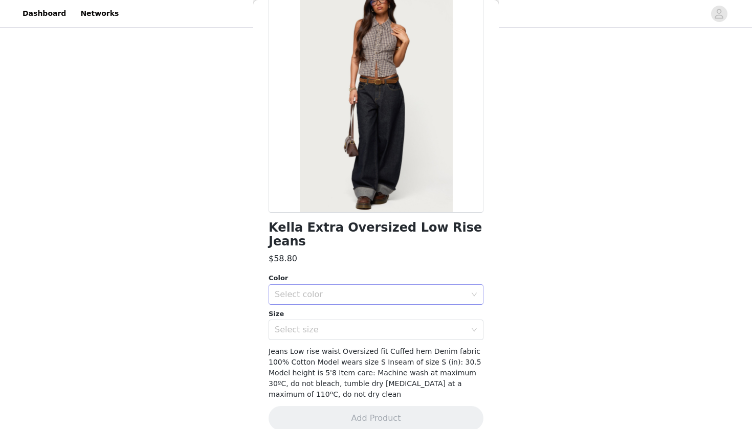
click at [375, 290] on div "Select color" at bounding box center [370, 295] width 191 height 10
click at [345, 301] on li "INDIGO BLUE RAW WASHED" at bounding box center [376, 303] width 215 height 16
click at [340, 325] on div "Select size" at bounding box center [370, 330] width 191 height 10
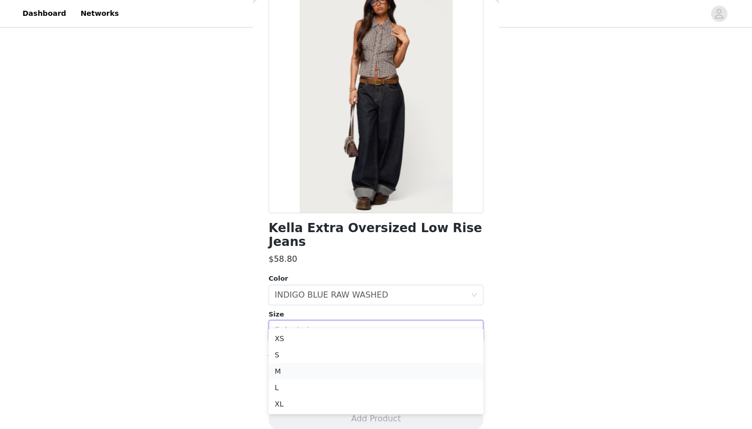
click at [319, 368] on li "M" at bounding box center [376, 371] width 215 height 16
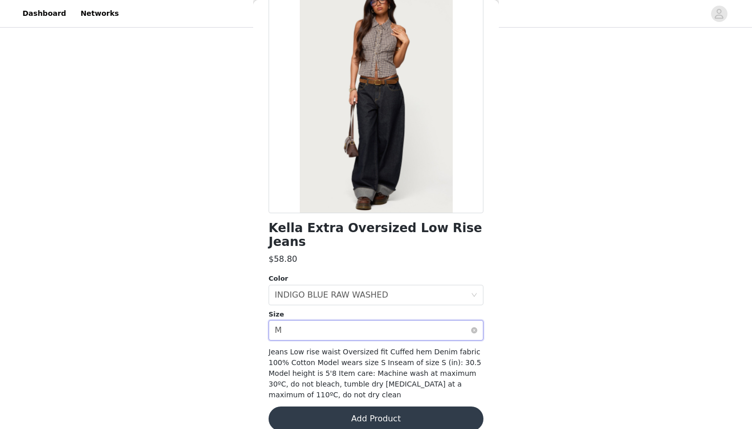
click at [336, 321] on div "Select size M" at bounding box center [373, 330] width 196 height 19
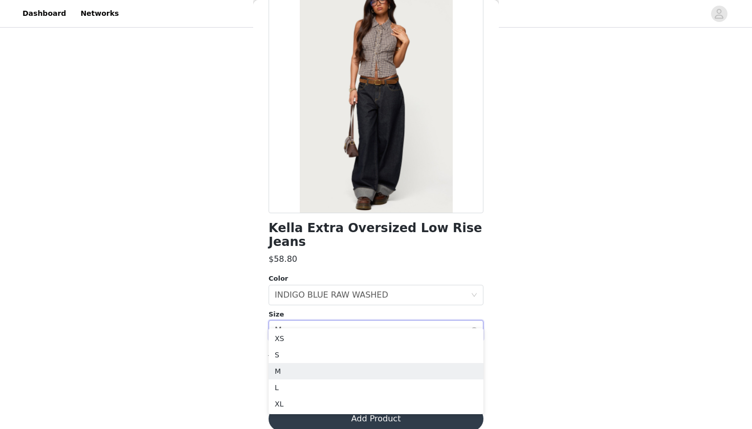
click at [336, 321] on div "Select size M" at bounding box center [373, 330] width 196 height 19
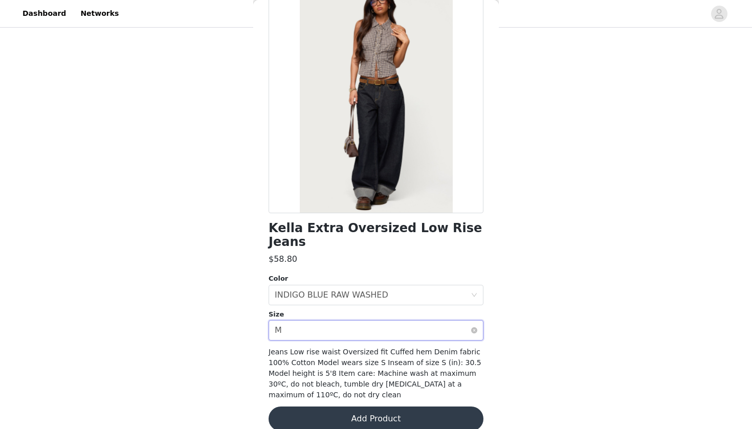
click at [336, 321] on div "Select size M" at bounding box center [373, 330] width 196 height 19
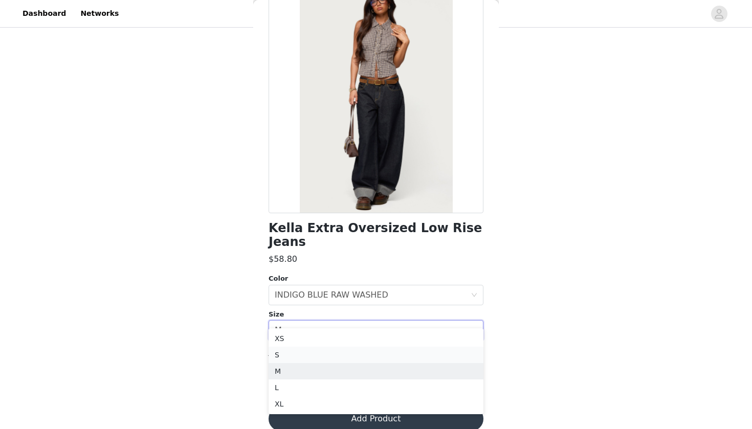
click at [314, 360] on li "S" at bounding box center [376, 355] width 215 height 16
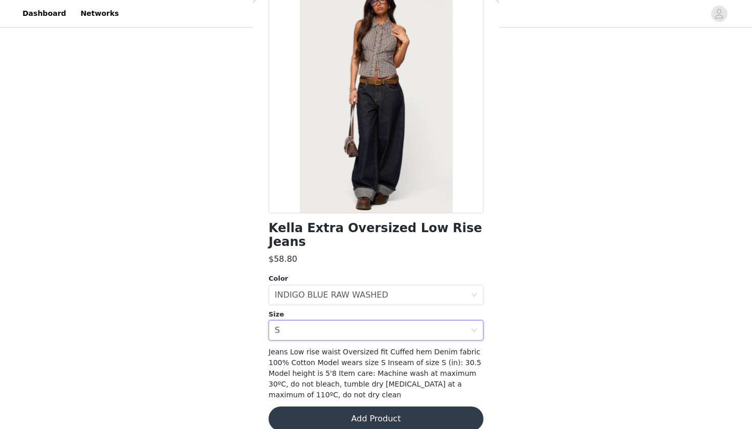
click at [321, 416] on button "Add Product" at bounding box center [376, 419] width 215 height 25
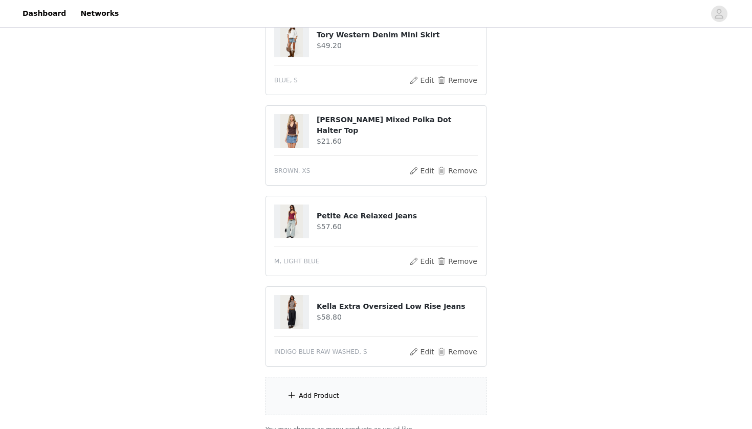
click at [304, 392] on div "Add Product" at bounding box center [319, 396] width 40 height 10
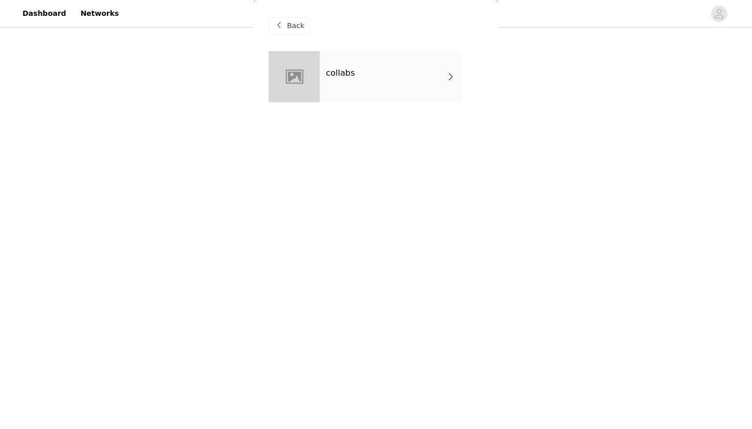
click at [356, 73] on div "collabs" at bounding box center [391, 76] width 142 height 51
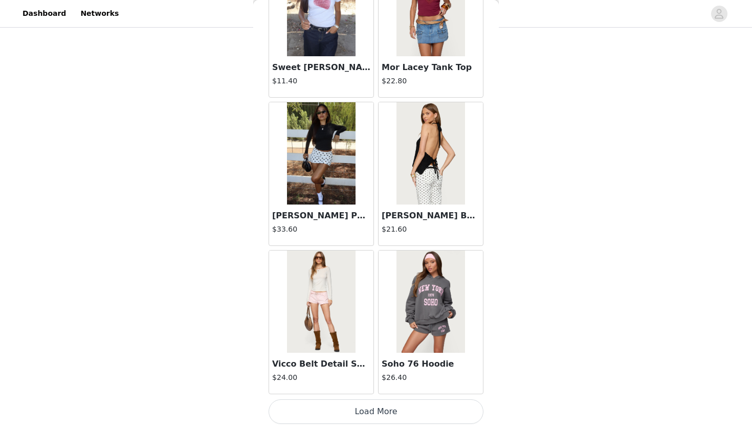
scroll to position [398, 0]
click at [313, 406] on button "Load More" at bounding box center [376, 411] width 215 height 25
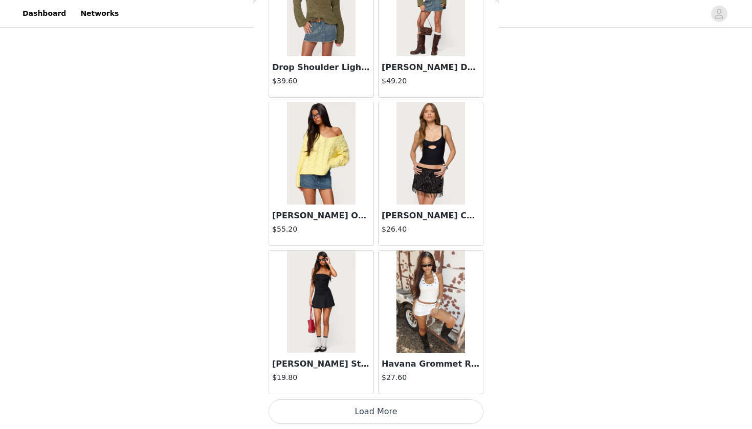
click at [322, 412] on button "Load More" at bounding box center [376, 411] width 215 height 25
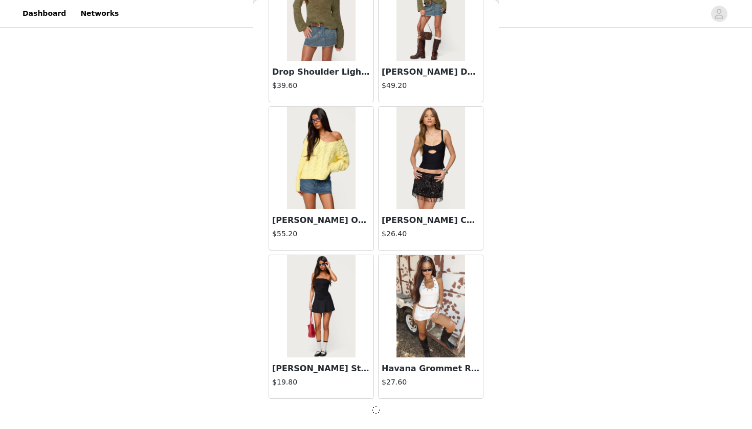
scroll to position [2615, 0]
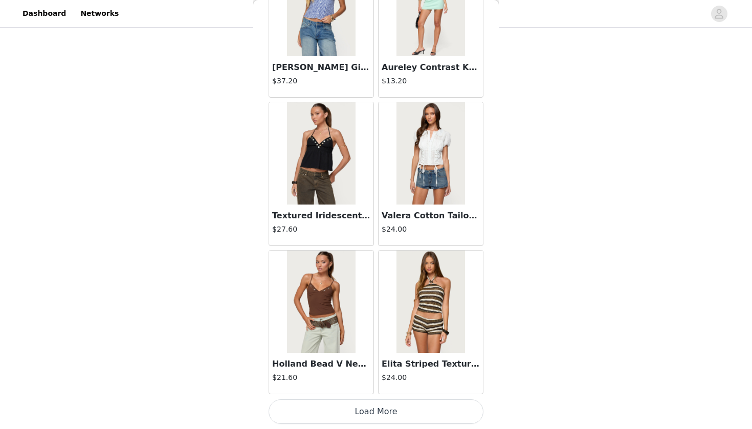
click at [326, 412] on button "Load More" at bounding box center [376, 411] width 215 height 25
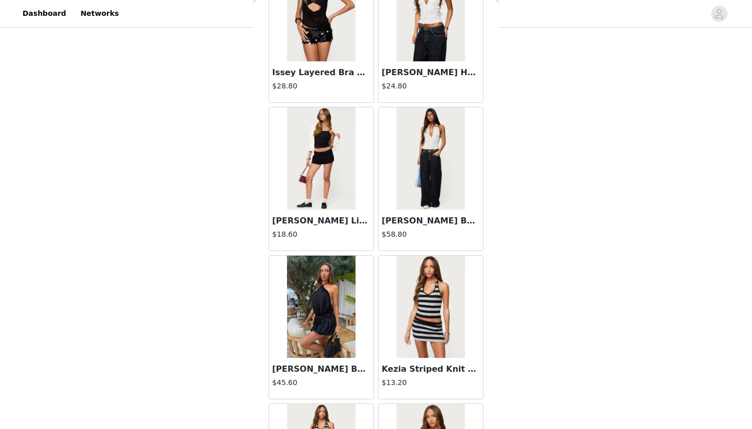
scroll to position [398, 0]
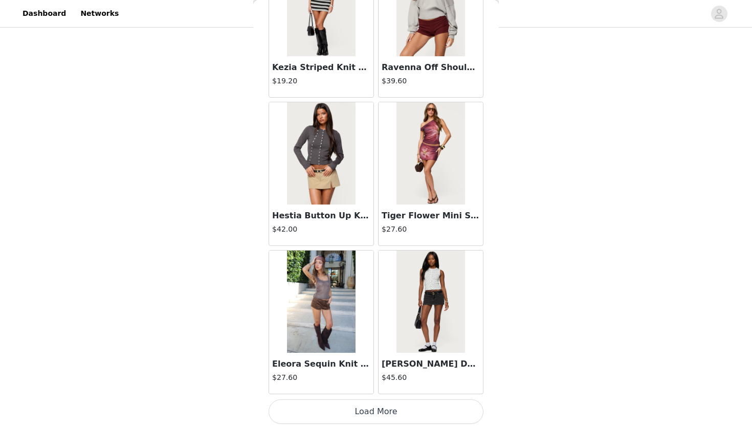
click at [331, 412] on button "Load More" at bounding box center [376, 411] width 215 height 25
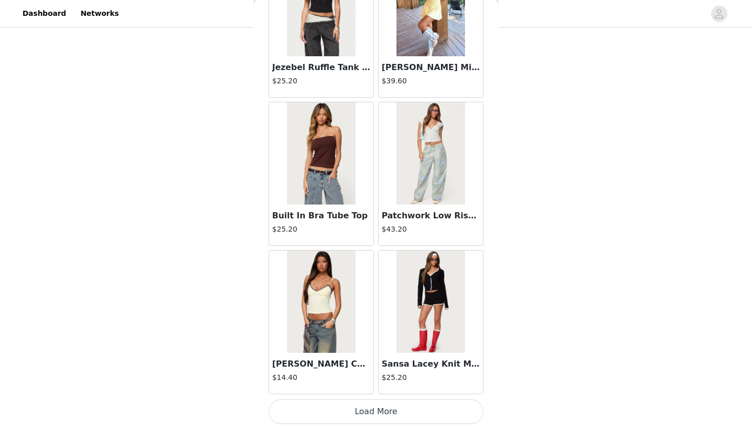
click at [334, 405] on button "Load More" at bounding box center [376, 411] width 215 height 25
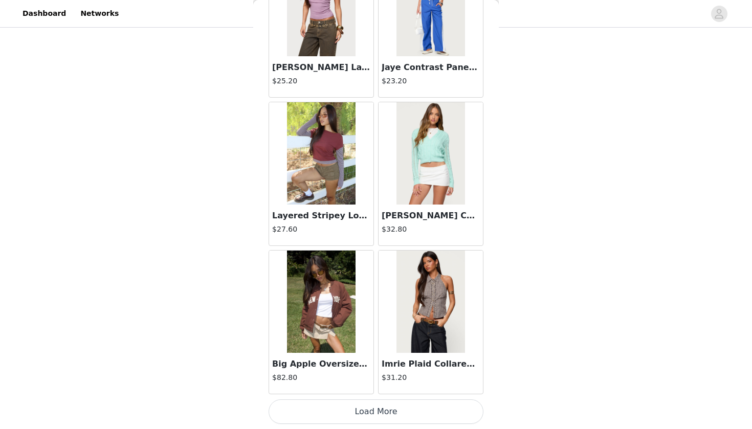
click at [331, 404] on button "Load More" at bounding box center [376, 411] width 215 height 25
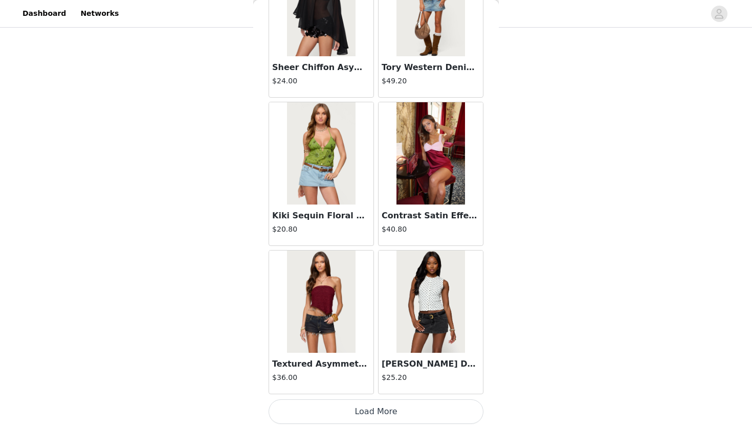
click at [336, 418] on button "Load More" at bounding box center [376, 411] width 215 height 25
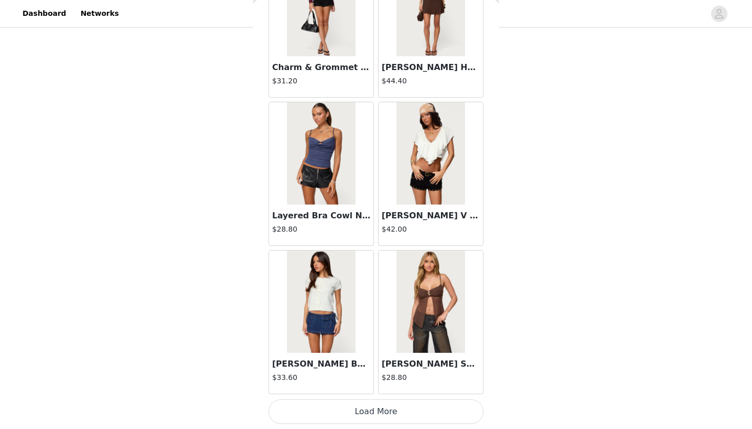
click at [342, 416] on button "Load More" at bounding box center [376, 411] width 215 height 25
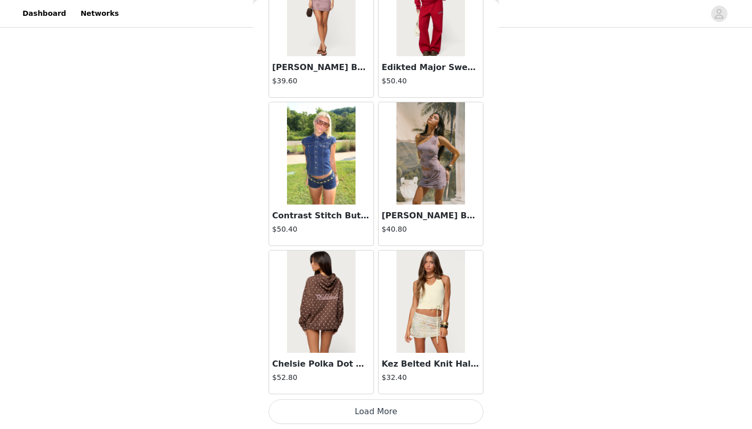
click at [343, 416] on button "Load More" at bounding box center [376, 411] width 215 height 25
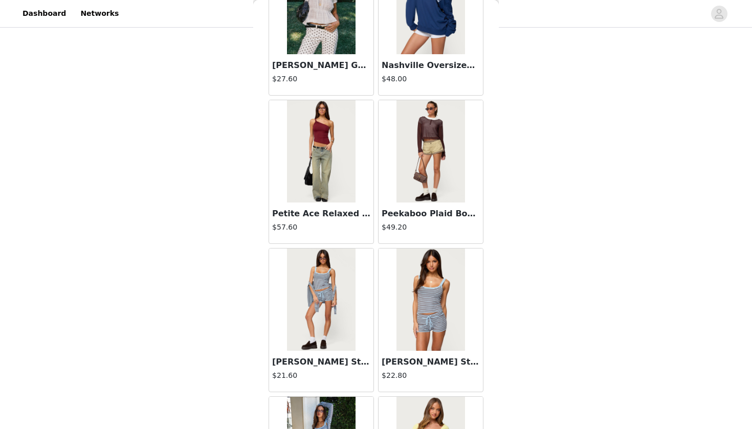
scroll to position [13601, 0]
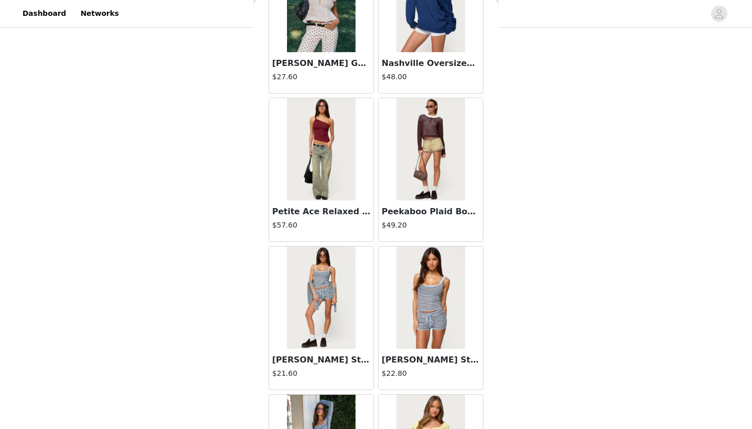
click at [357, 206] on h3 "Petite Ace Relaxed Jeans" at bounding box center [321, 212] width 98 height 12
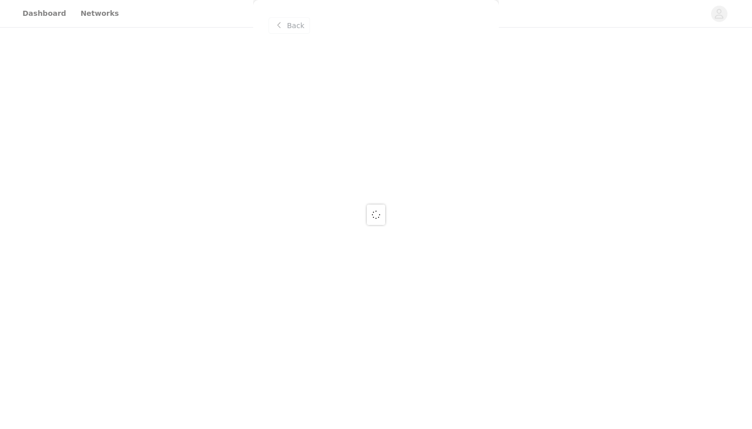
scroll to position [0, 0]
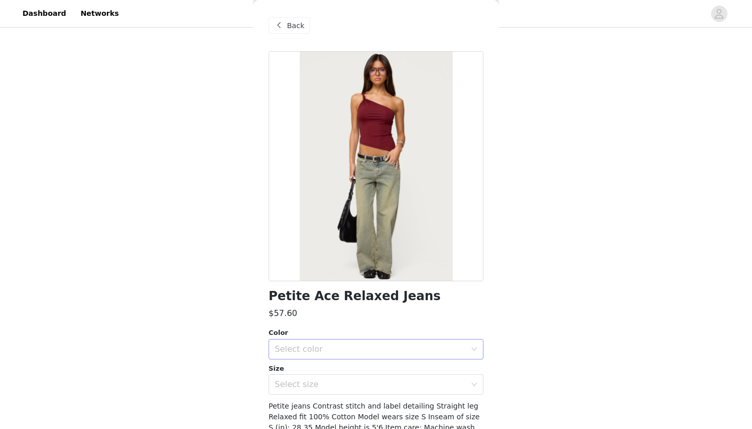
click at [310, 349] on div "Select color" at bounding box center [370, 349] width 191 height 10
click at [300, 372] on li "LIGHT BLUE" at bounding box center [376, 371] width 215 height 16
click at [295, 393] on div "Select size" at bounding box center [373, 384] width 196 height 19
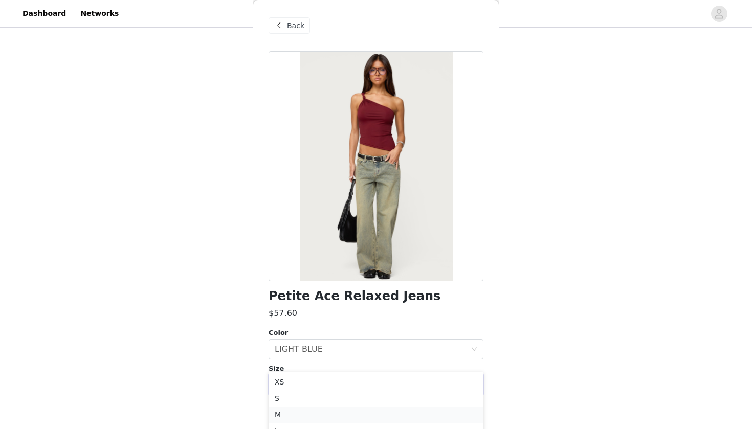
click at [288, 421] on li "M" at bounding box center [376, 415] width 215 height 16
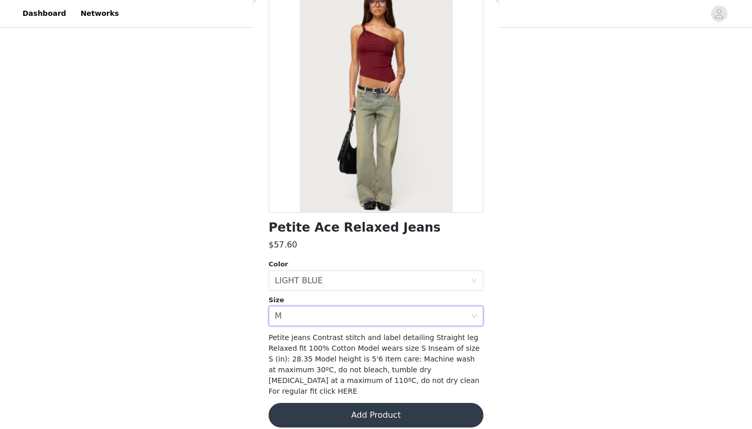
click at [316, 411] on button "Add Product" at bounding box center [376, 415] width 215 height 25
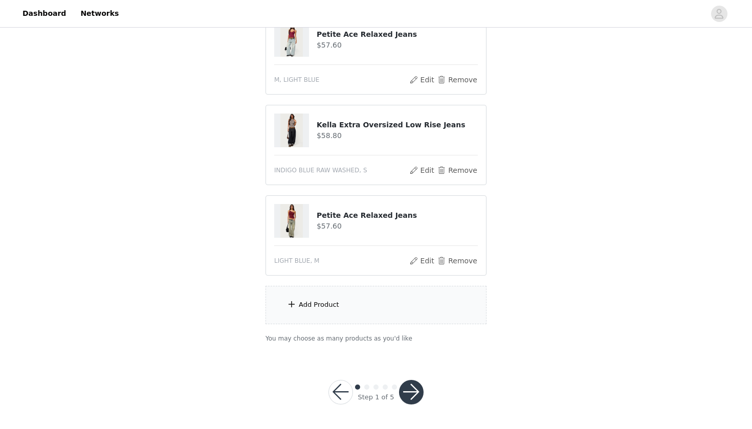
scroll to position [489, 0]
drag, startPoint x: 300, startPoint y: 276, endPoint x: 300, endPoint y: 284, distance: 8.7
click at [300, 300] on div "Add Product" at bounding box center [375, 305] width 221 height 38
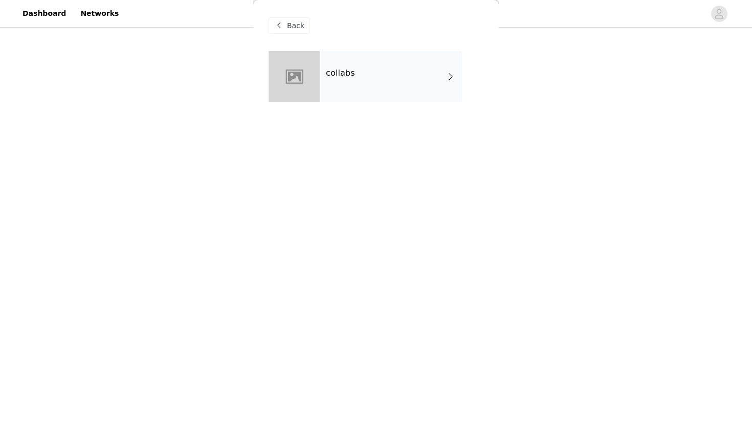
click at [347, 73] on h4 "collabs" at bounding box center [340, 73] width 29 height 9
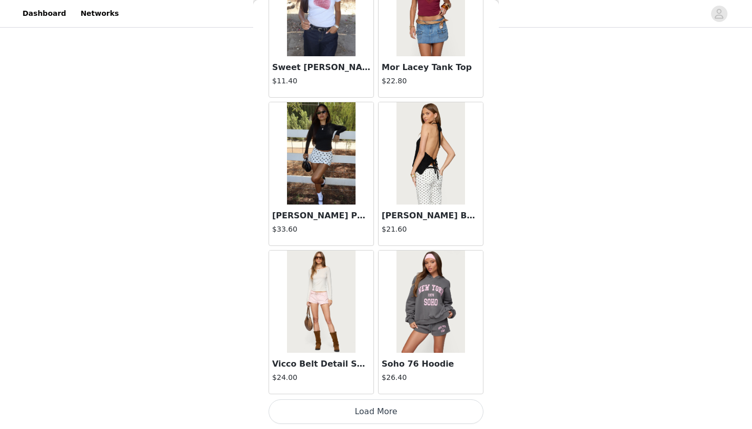
click at [320, 415] on button "Load More" at bounding box center [376, 411] width 215 height 25
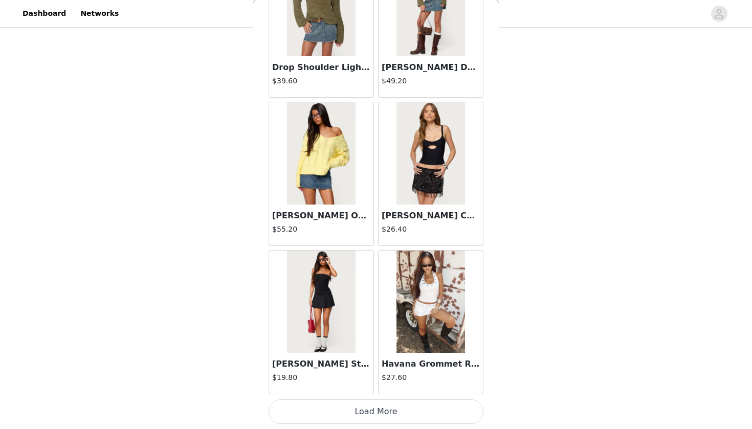
click at [325, 419] on button "Load More" at bounding box center [376, 411] width 215 height 25
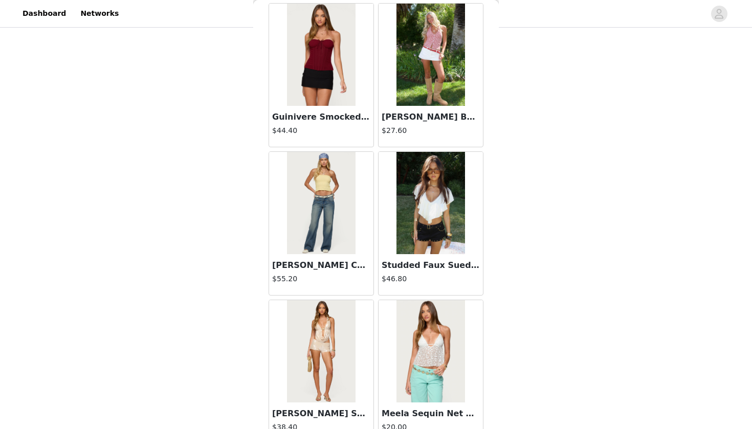
scroll to position [3011, 0]
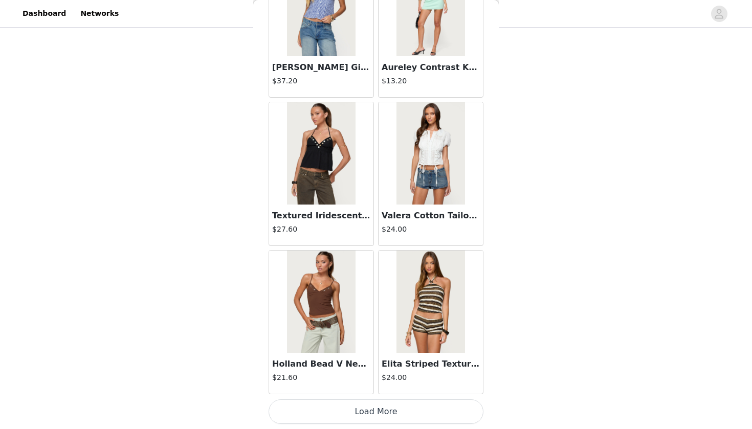
click at [346, 411] on button "Load More" at bounding box center [376, 411] width 215 height 25
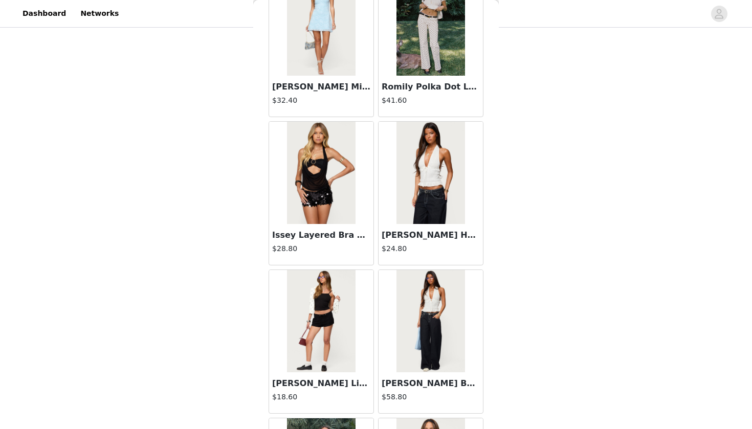
scroll to position [4978, 0]
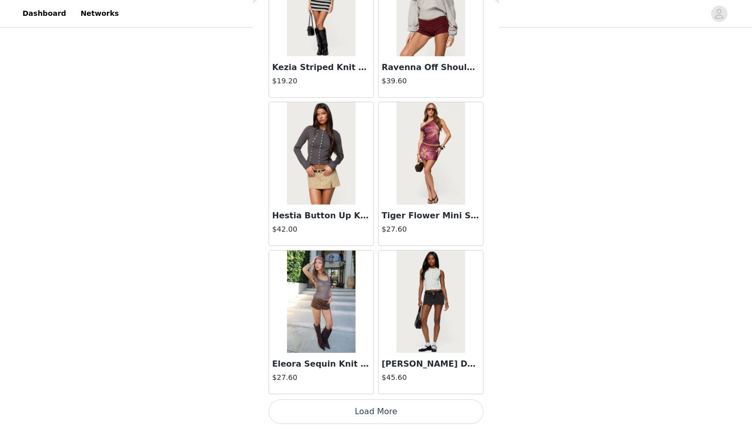
click at [358, 414] on button "Load More" at bounding box center [376, 411] width 215 height 25
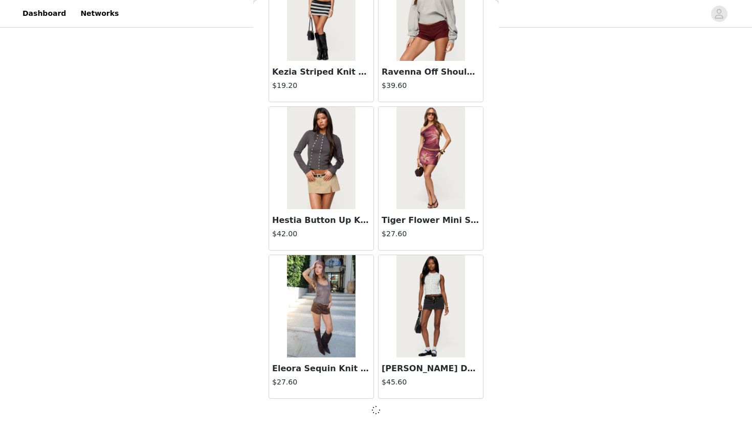
scroll to position [5582, 0]
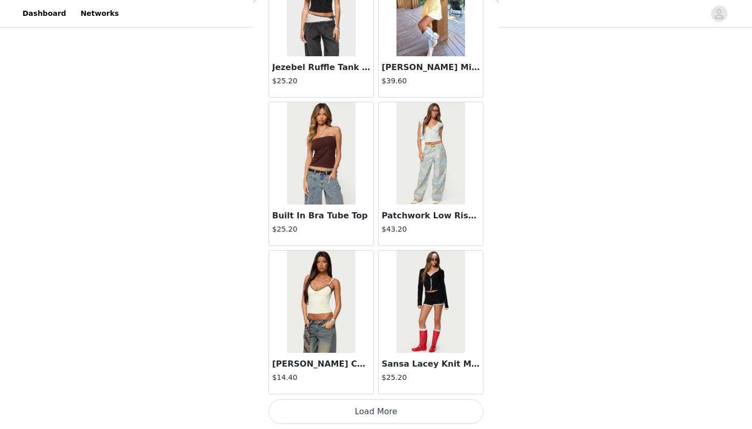
click at [367, 408] on button "Load More" at bounding box center [376, 411] width 215 height 25
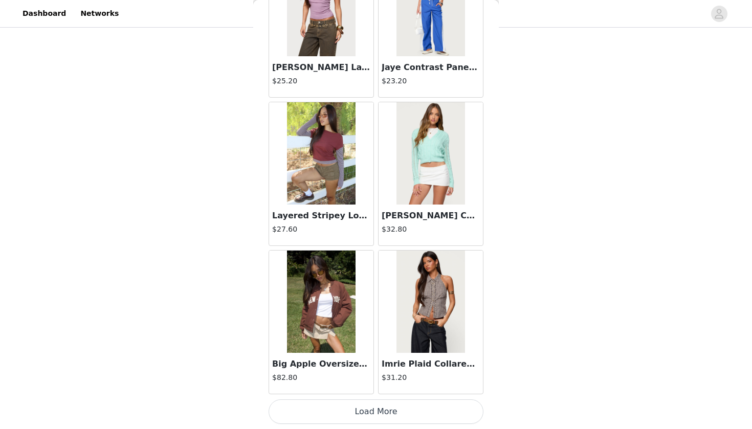
click at [368, 417] on button "Load More" at bounding box center [376, 411] width 215 height 25
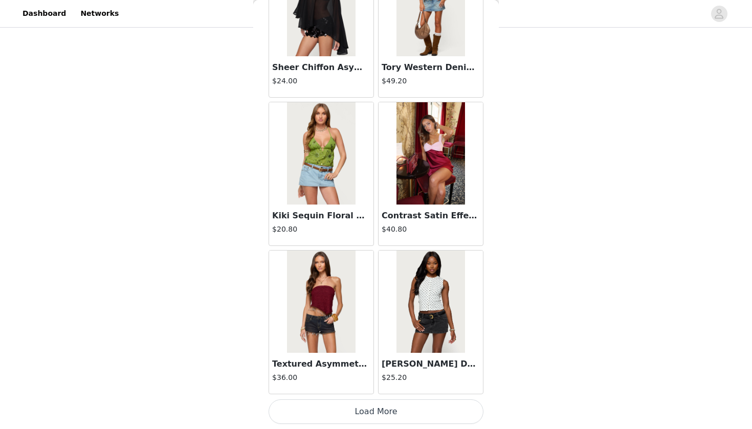
click at [378, 411] on button "Load More" at bounding box center [376, 411] width 215 height 25
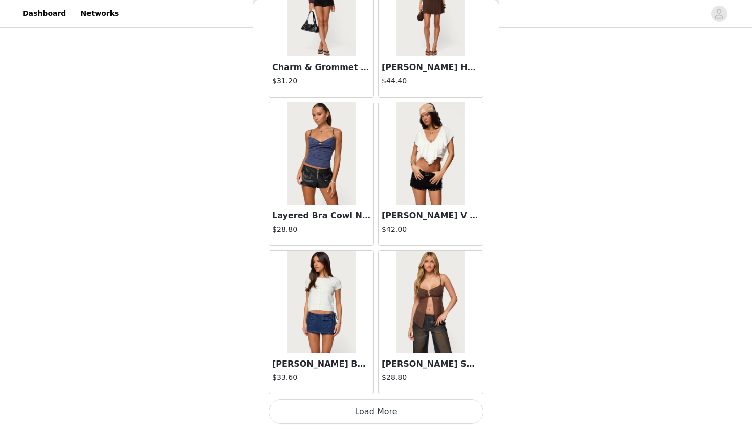
scroll to position [11520, 0]
click at [351, 411] on button "Load More" at bounding box center [376, 411] width 215 height 25
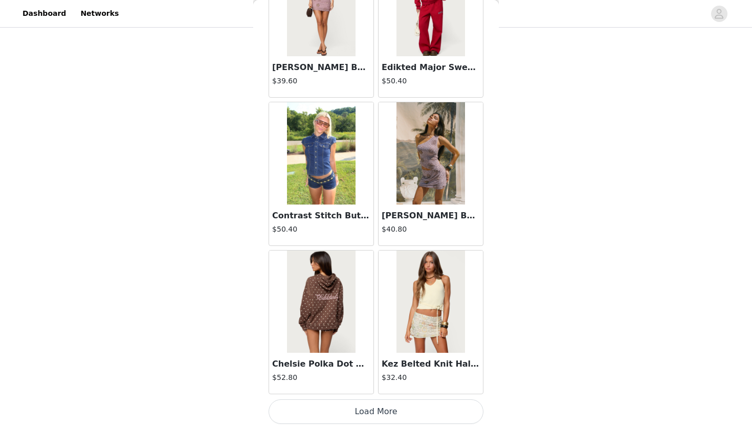
scroll to position [489, 0]
click at [345, 341] on img at bounding box center [321, 302] width 68 height 102
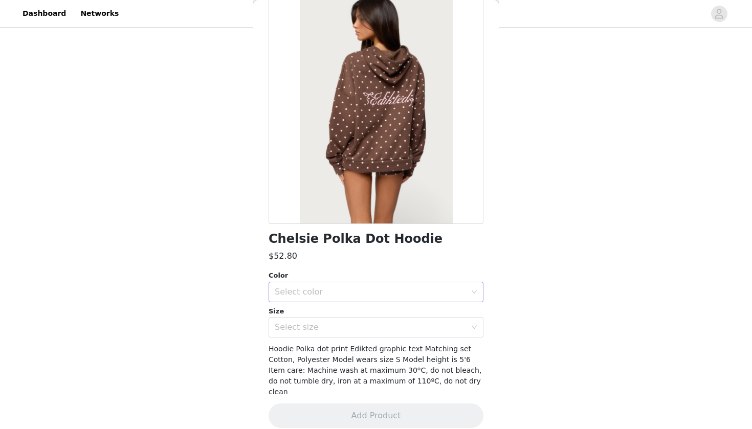
click at [374, 292] on div "Select color" at bounding box center [370, 292] width 191 height 10
click at [351, 314] on li "BROWN" at bounding box center [376, 314] width 215 height 16
click at [341, 329] on div "Select size" at bounding box center [370, 327] width 191 height 10
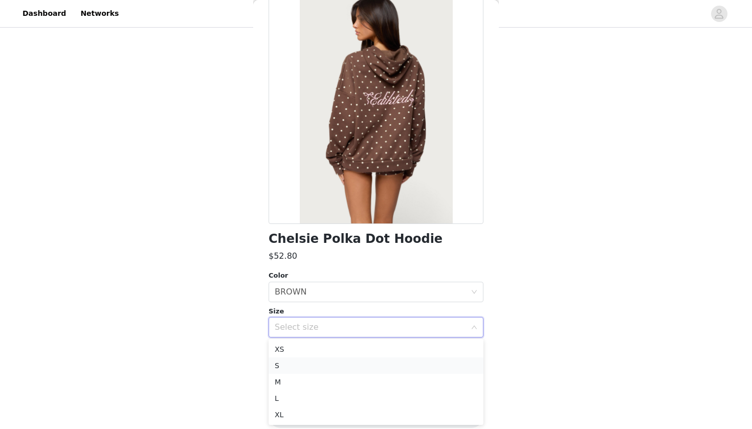
click at [321, 365] on li "S" at bounding box center [376, 366] width 215 height 16
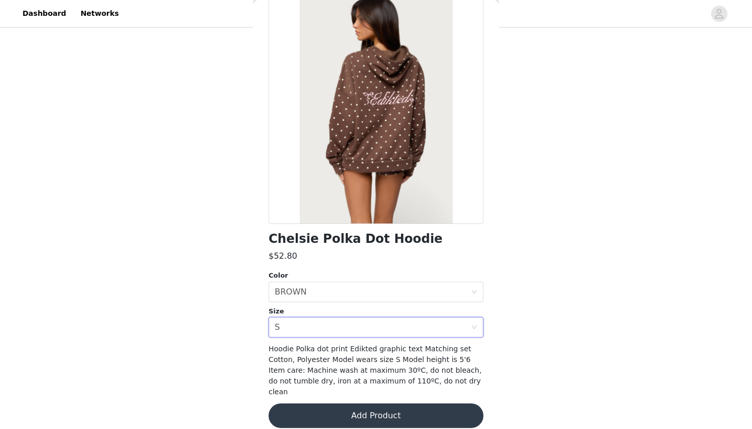
click at [337, 411] on button "Add Product" at bounding box center [376, 416] width 215 height 25
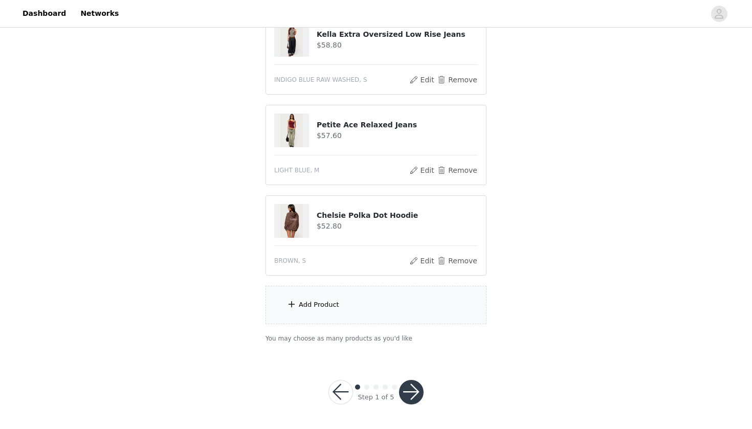
scroll to position [579, 0]
click at [361, 307] on div "Add Product" at bounding box center [375, 305] width 221 height 38
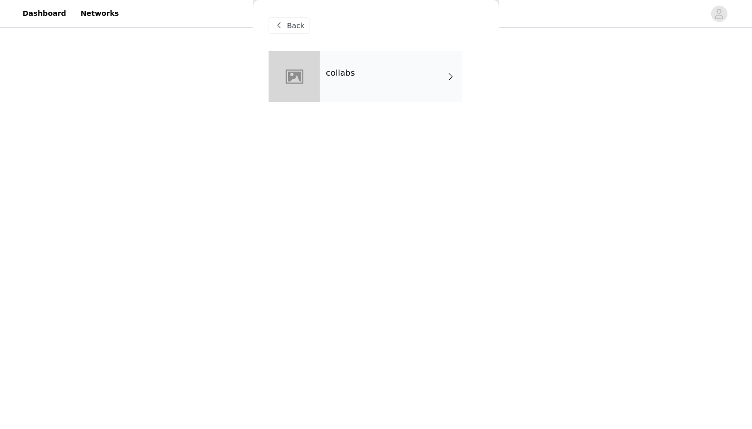
click at [363, 77] on div "collabs" at bounding box center [391, 76] width 142 height 51
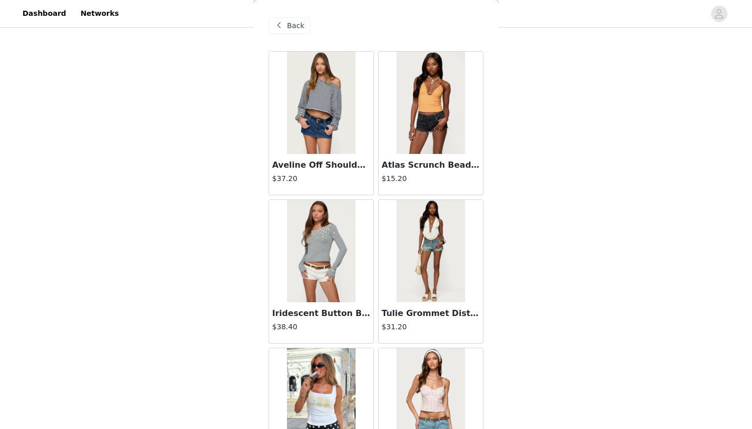
drag, startPoint x: 548, startPoint y: 130, endPoint x: 562, endPoint y: 128, distance: 13.9
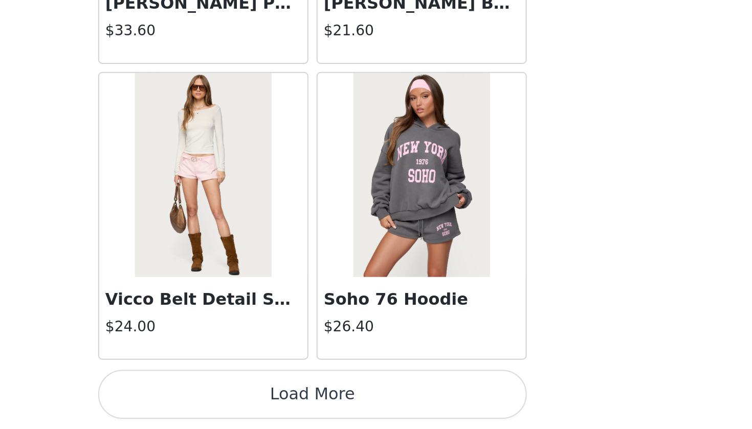
scroll to position [472, 0]
click at [269, 399] on button "Load More" at bounding box center [376, 411] width 215 height 25
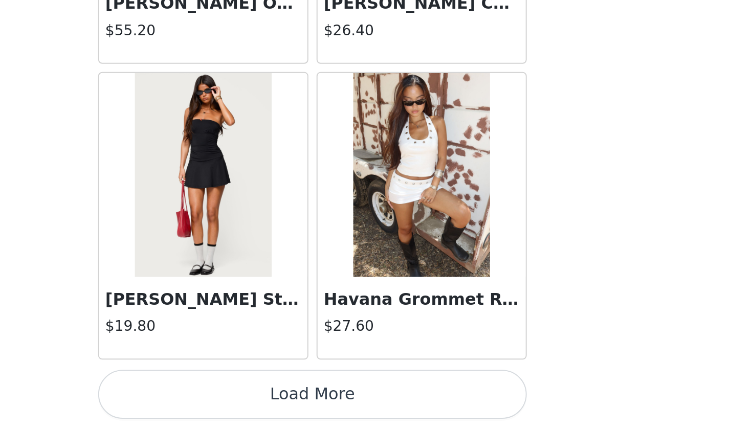
scroll to position [2619, 0]
click at [269, 399] on button "Load More" at bounding box center [376, 411] width 215 height 25
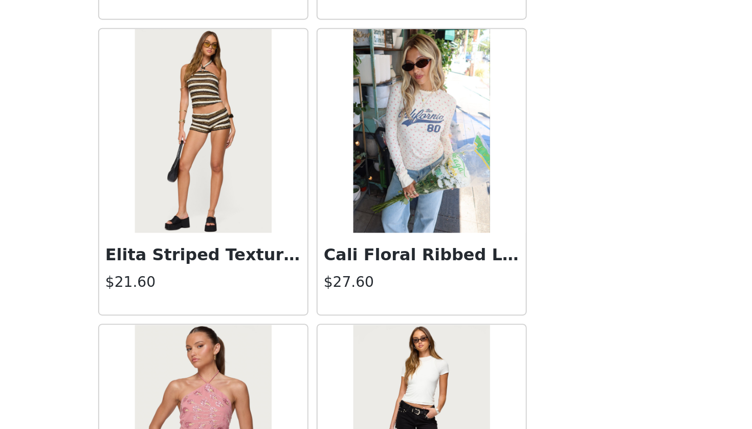
scroll to position [3528, 0]
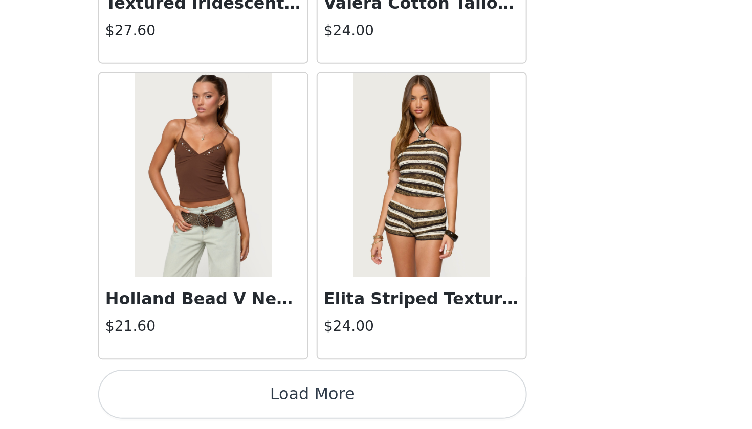
click at [269, 399] on button "Load More" at bounding box center [376, 411] width 215 height 25
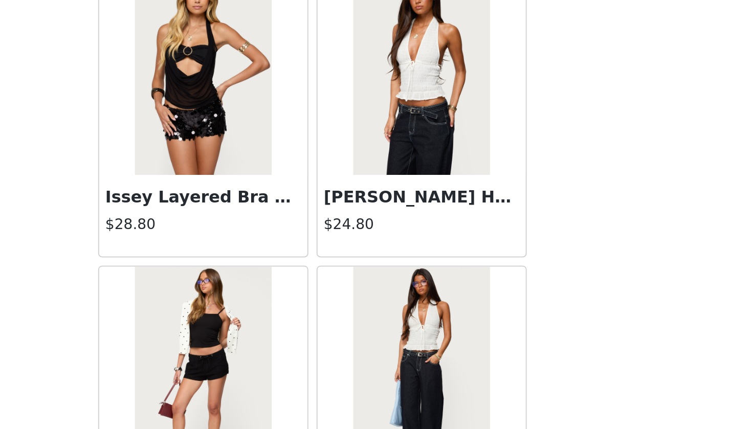
scroll to position [4899, 0]
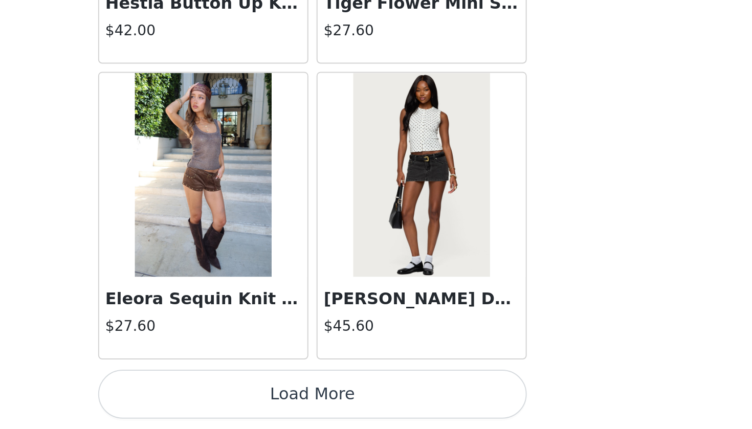
click at [269, 399] on button "Load More" at bounding box center [376, 411] width 215 height 25
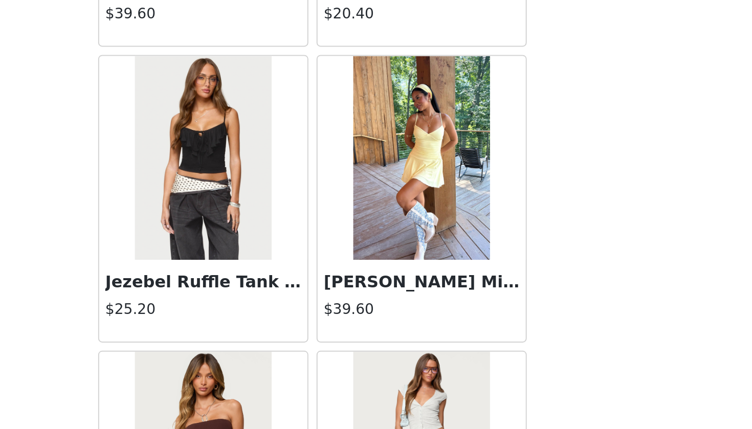
scroll to position [6785, 0]
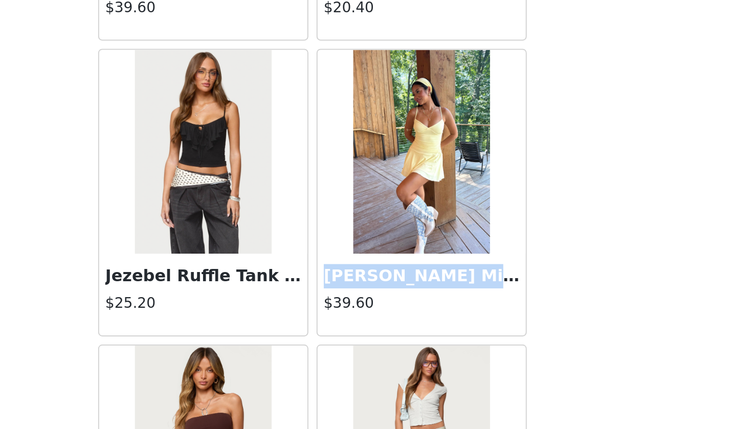
drag, startPoint x: 164, startPoint y: 139, endPoint x: 248, endPoint y: 133, distance: 84.6
click at [382, 346] on h3 "[PERSON_NAME] Mini Dress" at bounding box center [431, 352] width 98 height 12
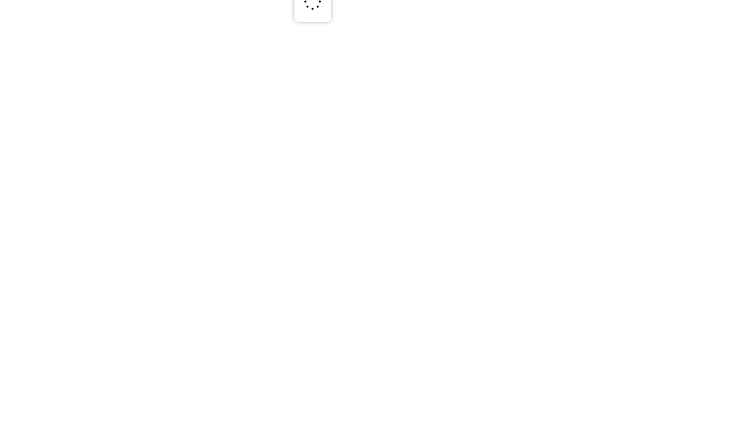
scroll to position [0, 0]
copy h3 "[PERSON_NAME] Mini"
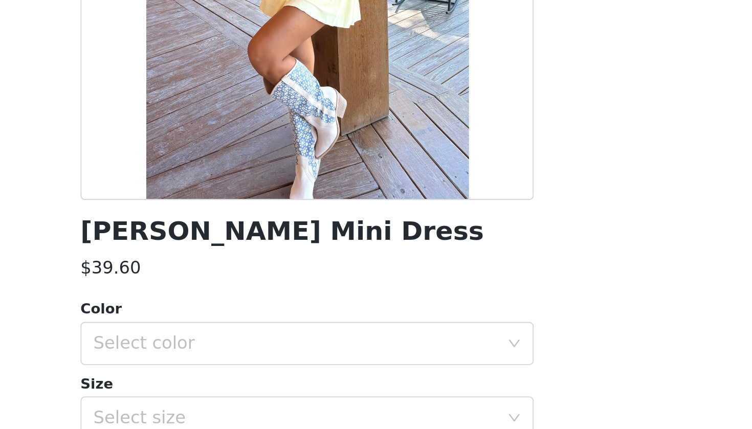
scroll to position [68, 0]
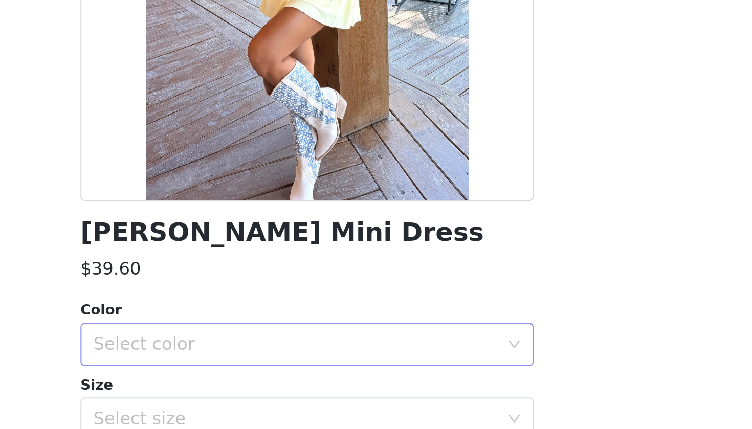
click at [275, 276] on div "Select color" at bounding box center [370, 281] width 191 height 10
click at [269, 295] on li "YELLOW" at bounding box center [376, 303] width 215 height 16
click at [275, 312] on div "Select size" at bounding box center [370, 317] width 191 height 10
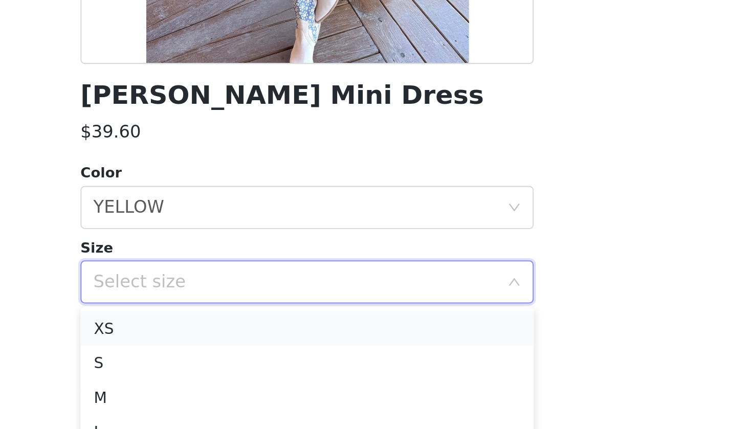
click at [269, 330] on li "XS" at bounding box center [376, 338] width 215 height 16
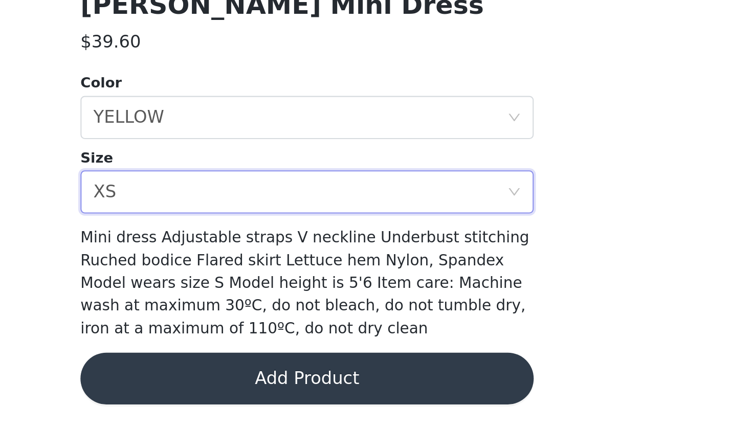
scroll to position [546, 0]
click at [269, 393] on button "Add Product" at bounding box center [376, 405] width 215 height 25
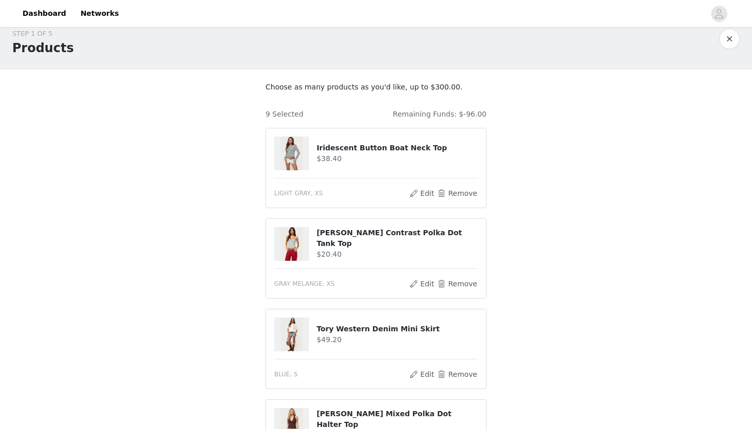
scroll to position [20, 0]
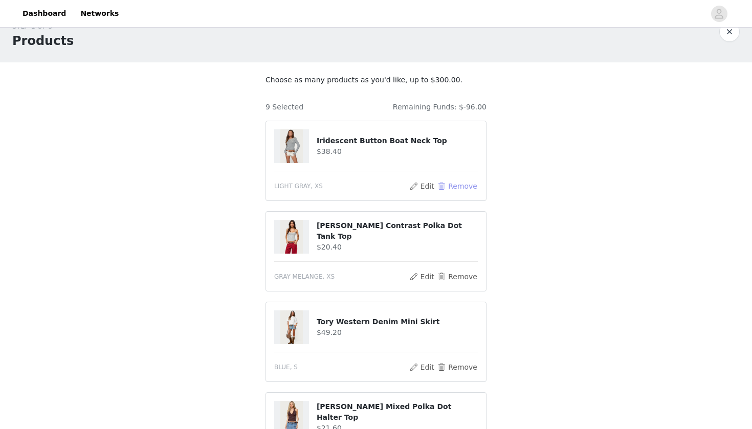
click at [462, 183] on button "Remove" at bounding box center [457, 186] width 41 height 12
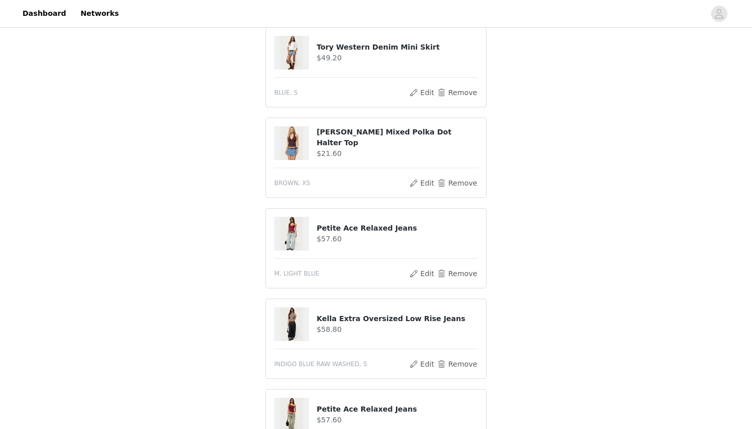
scroll to position [247, 0]
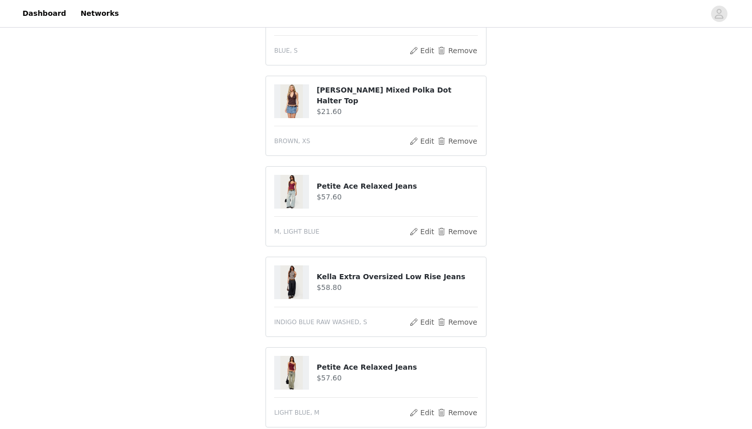
click at [370, 366] on h4 "Petite Ace Relaxed Jeans" at bounding box center [397, 367] width 161 height 11
click at [454, 412] on button "Remove" at bounding box center [457, 413] width 41 height 12
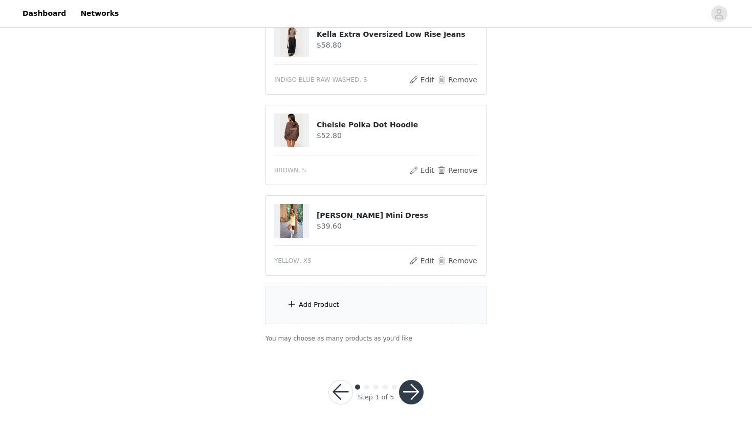
scroll to position [489, 0]
click at [365, 311] on div "Add Product" at bounding box center [375, 305] width 221 height 38
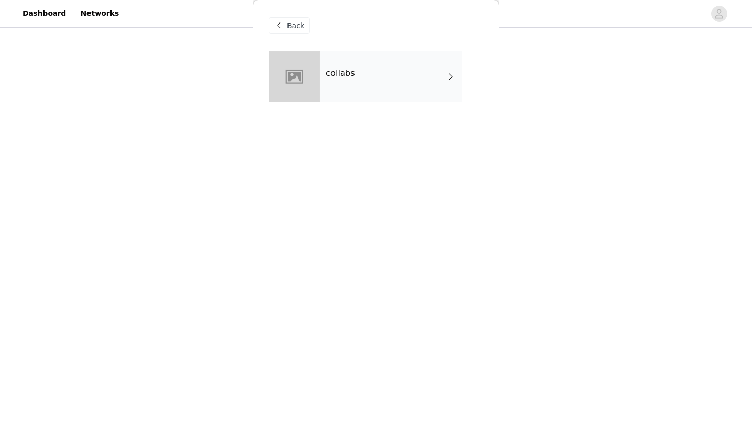
click at [413, 80] on div "collabs" at bounding box center [391, 76] width 142 height 51
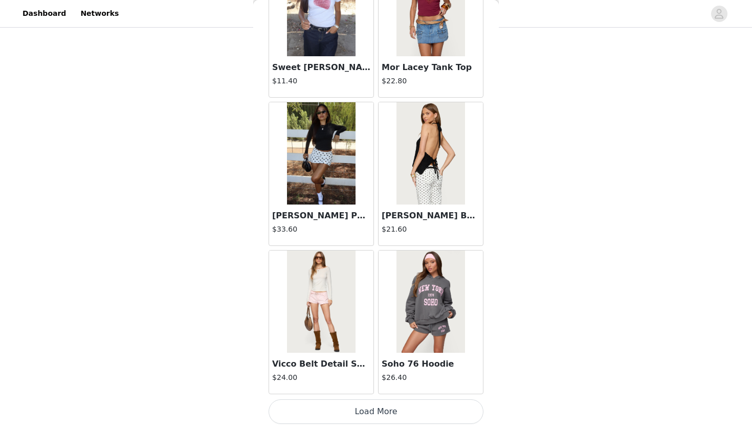
click at [379, 413] on button "Load More" at bounding box center [376, 411] width 215 height 25
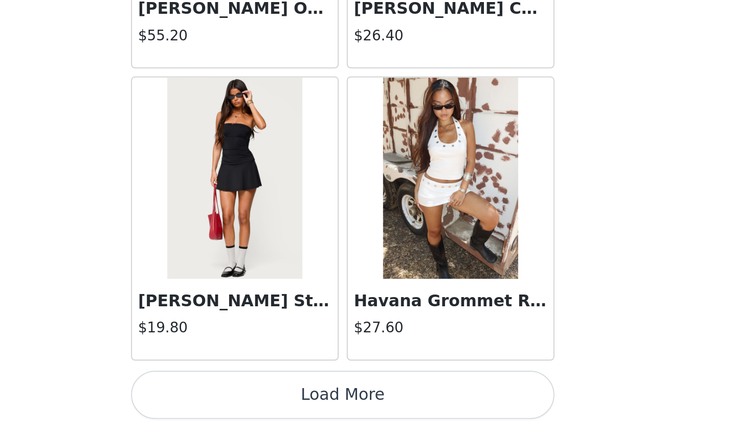
click at [269, 399] on button "Load More" at bounding box center [376, 411] width 215 height 25
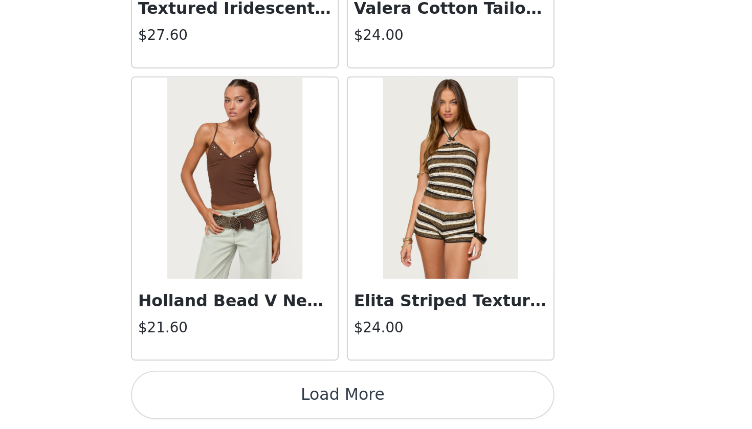
scroll to position [4103, 0]
click at [269, 399] on button "Load More" at bounding box center [376, 411] width 215 height 25
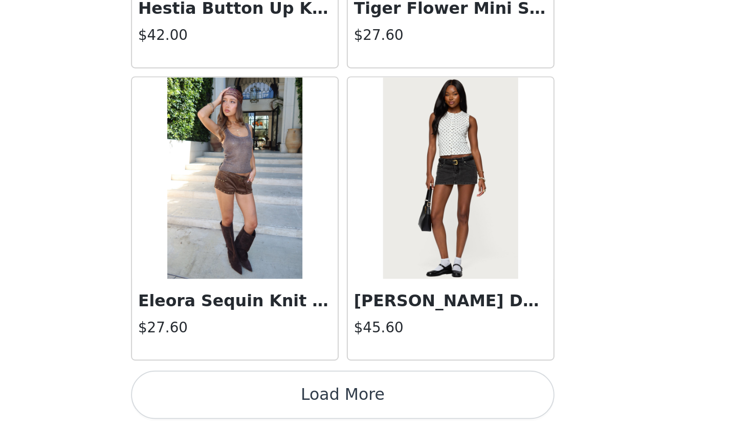
scroll to position [489, 0]
click at [269, 399] on button "Load More" at bounding box center [376, 411] width 215 height 25
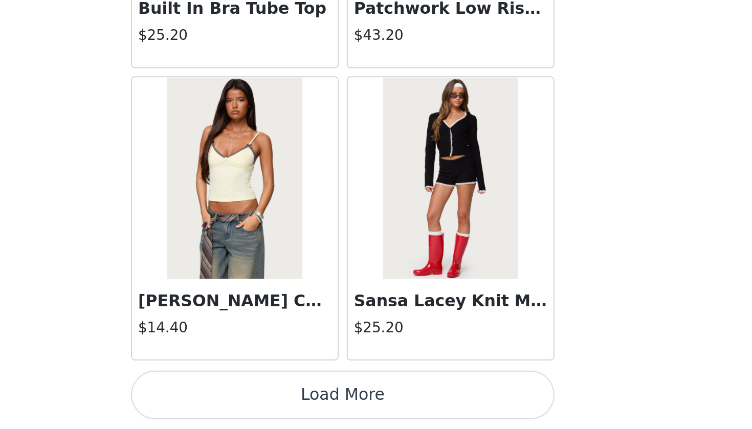
click at [269, 399] on button "Load More" at bounding box center [376, 411] width 215 height 25
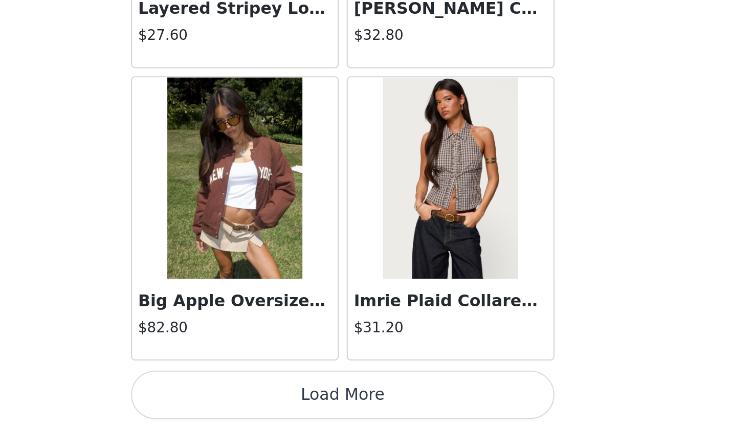
click at [269, 399] on button "Load More" at bounding box center [376, 411] width 215 height 25
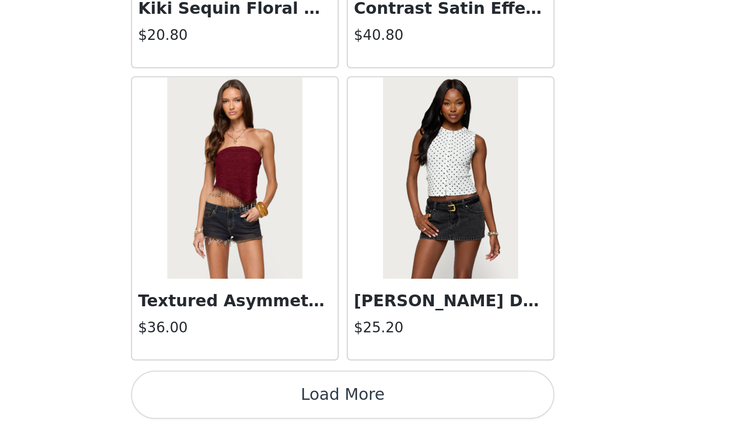
click at [269, 399] on button "Load More" at bounding box center [376, 411] width 215 height 25
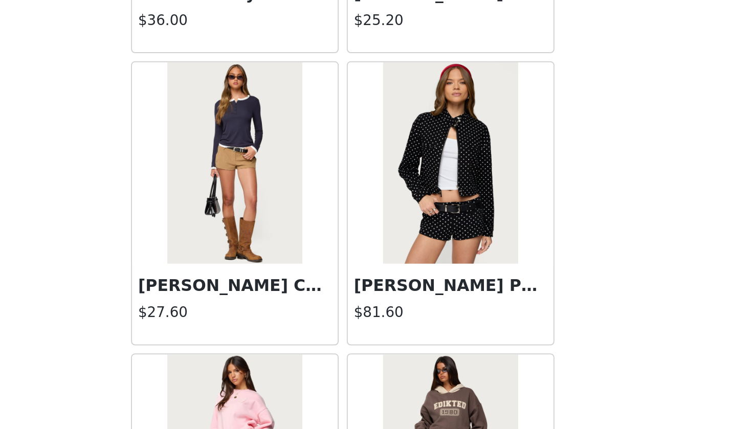
scroll to position [10194, 0]
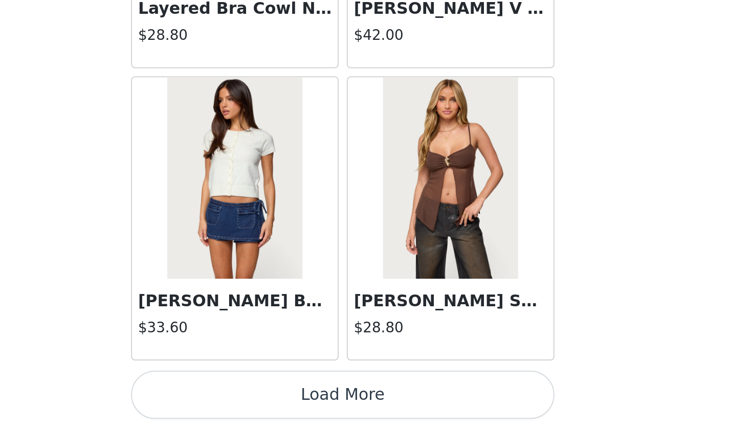
click at [269, 399] on button "Load More" at bounding box center [376, 411] width 215 height 25
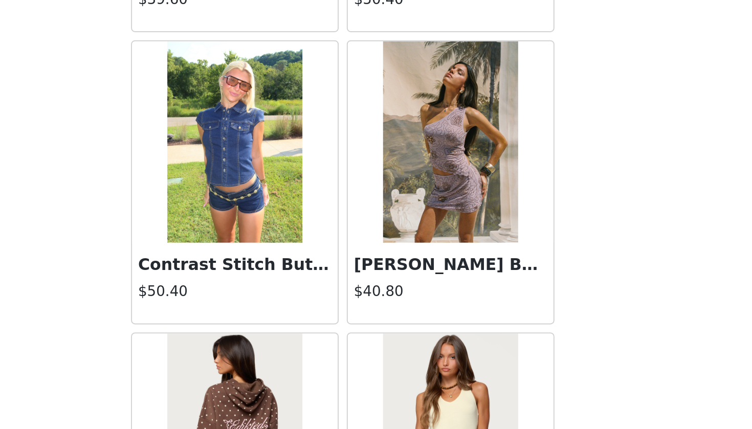
scroll to position [12874, 0]
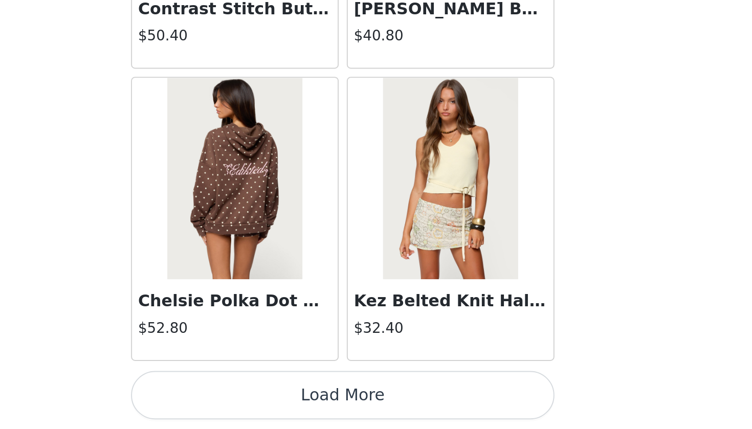
click at [269, 399] on button "Load More" at bounding box center [376, 411] width 215 height 25
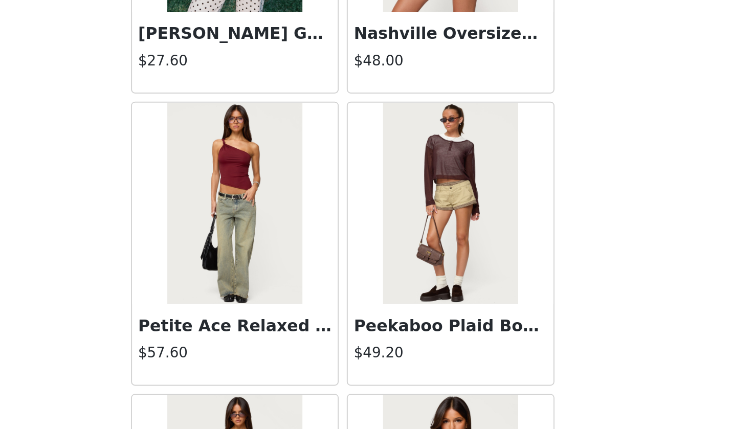
scroll to position [13437, 0]
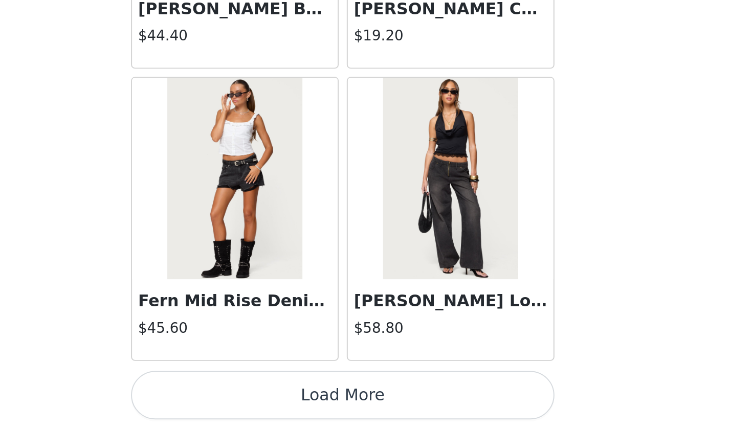
click at [269, 399] on button "Load More" at bounding box center [376, 411] width 215 height 25
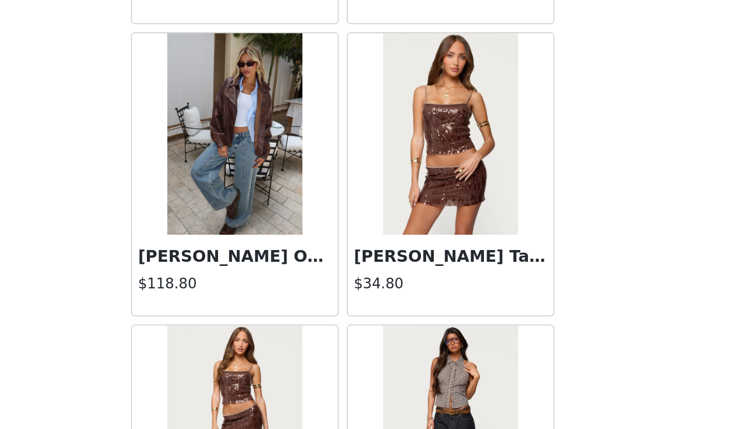
scroll to position [15745, 0]
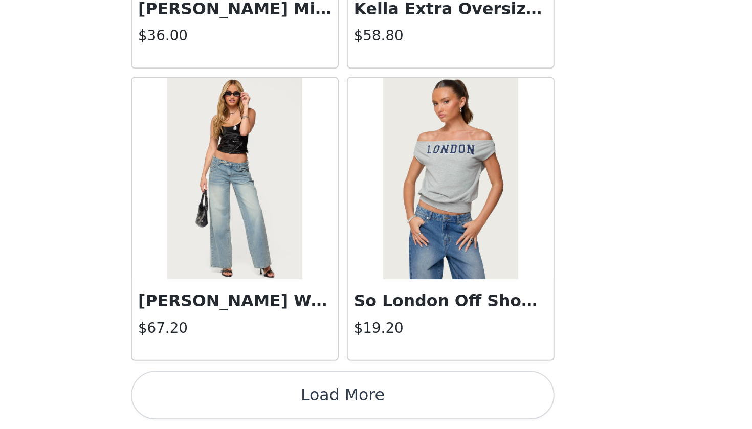
click at [269, 399] on button "Load More" at bounding box center [376, 411] width 215 height 25
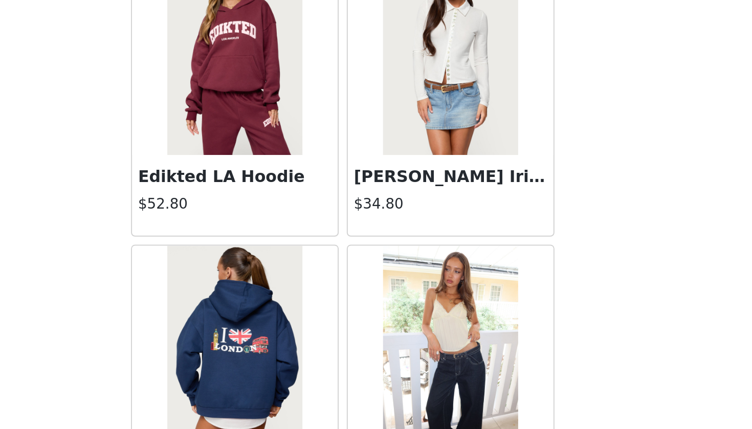
scroll to position [17201, 0]
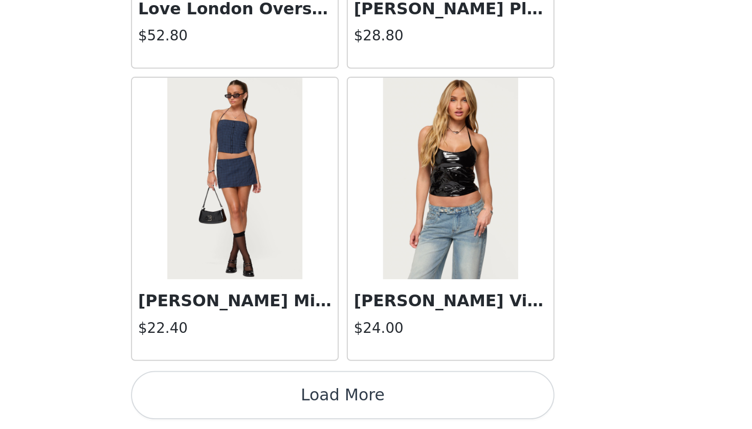
click at [269, 399] on button "Load More" at bounding box center [376, 411] width 215 height 25
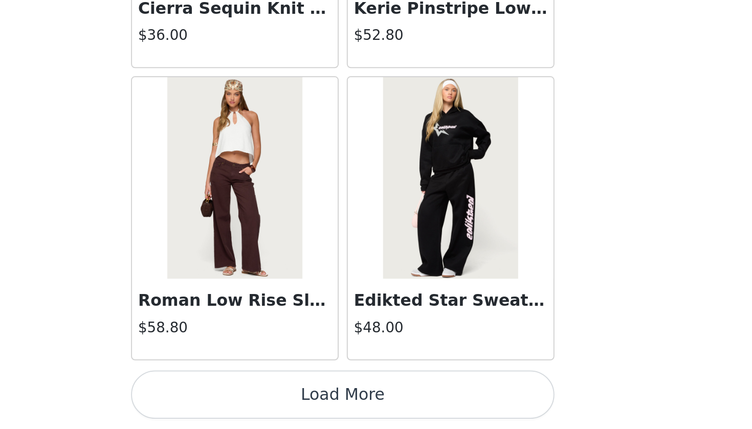
scroll to position [489, 0]
click at [269, 399] on button "Load More" at bounding box center [376, 411] width 215 height 25
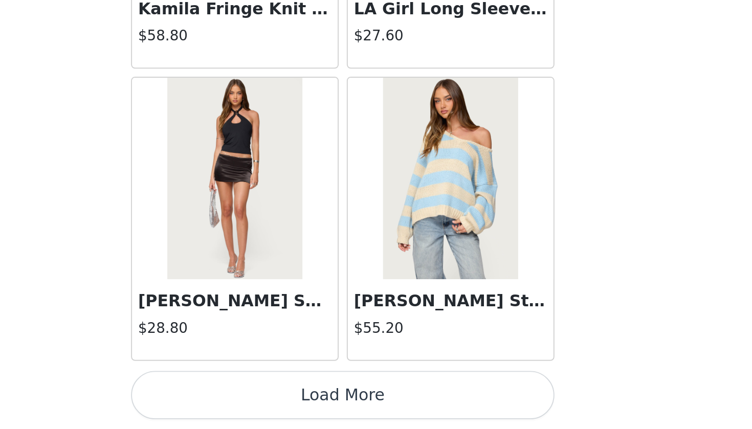
click at [269, 399] on button "Load More" at bounding box center [376, 411] width 215 height 25
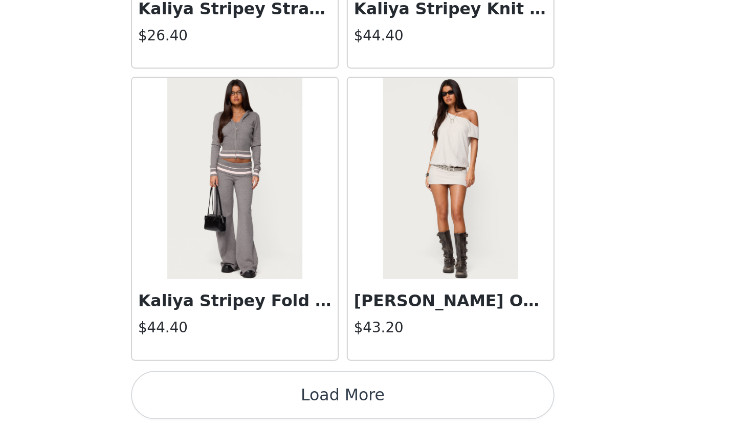
scroll to position [21904, 0]
click at [269, 399] on button "Load More" at bounding box center [376, 411] width 215 height 25
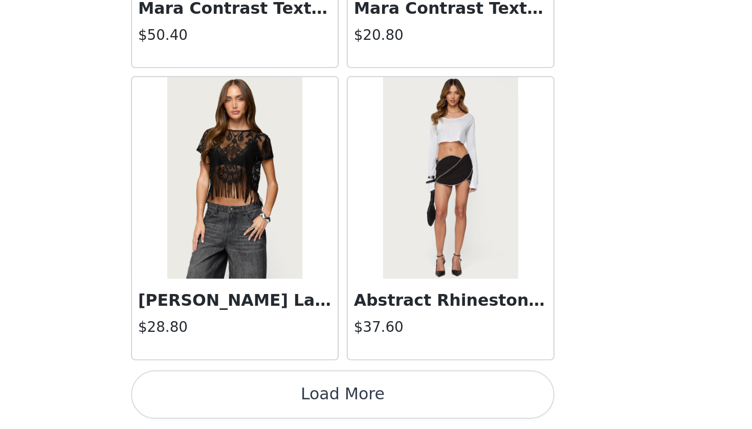
scroll to position [489, 0]
click at [269, 399] on button "Load More" at bounding box center [376, 411] width 215 height 25
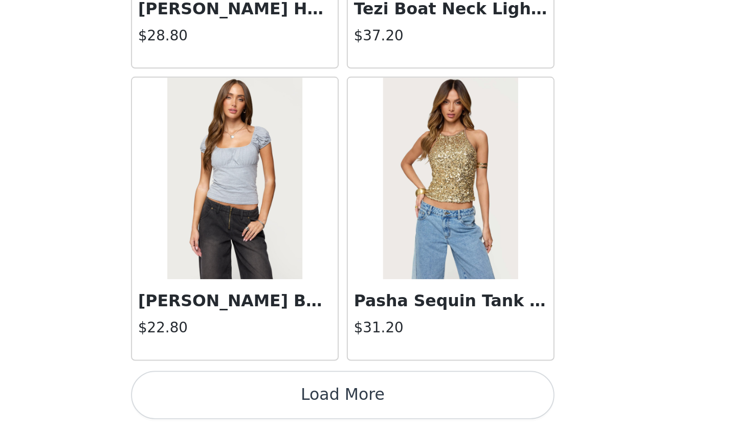
click at [269, 399] on button "Load More" at bounding box center [376, 411] width 215 height 25
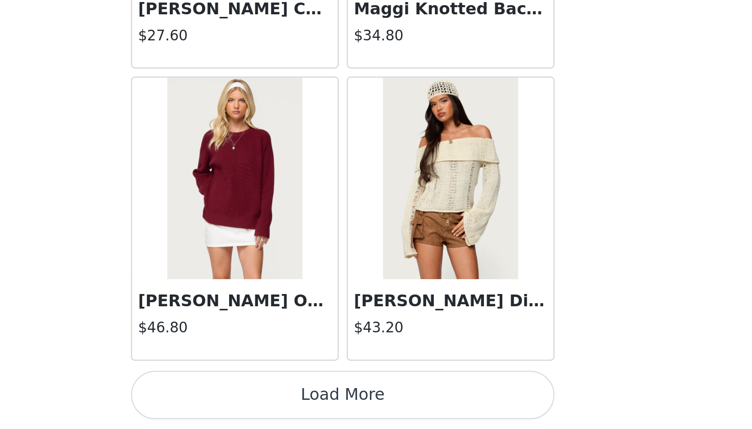
click at [269, 399] on button "Load More" at bounding box center [376, 411] width 215 height 25
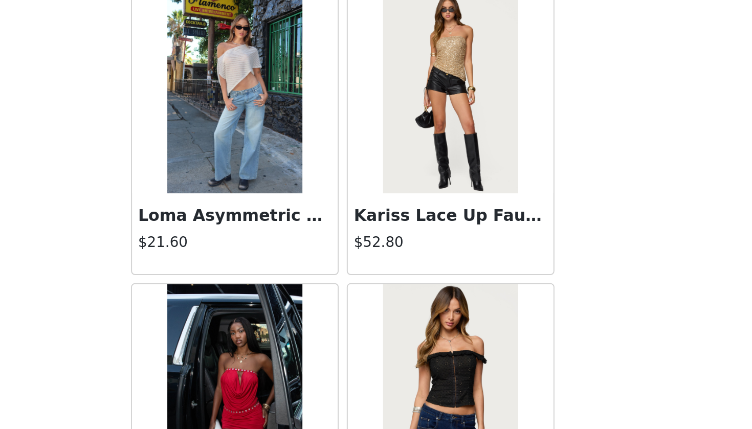
scroll to position [27435, 0]
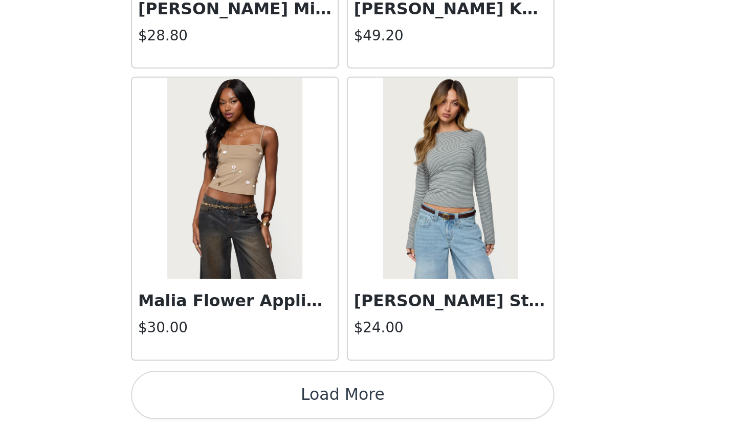
click at [269, 399] on button "Load More" at bounding box center [376, 411] width 215 height 25
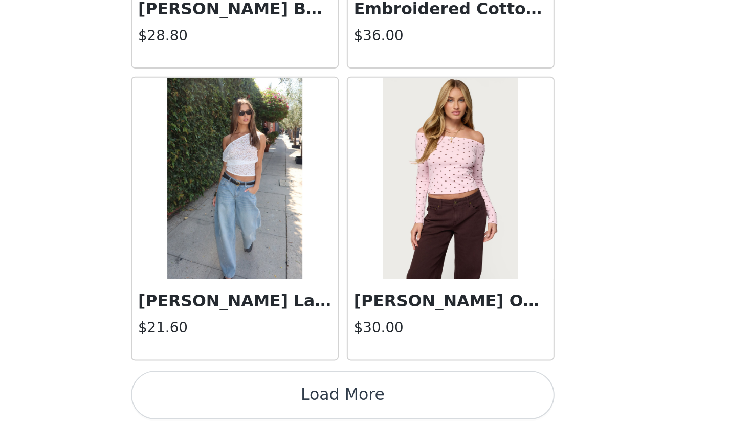
scroll to position [489, 0]
click at [269, 399] on button "Load More" at bounding box center [376, 411] width 215 height 25
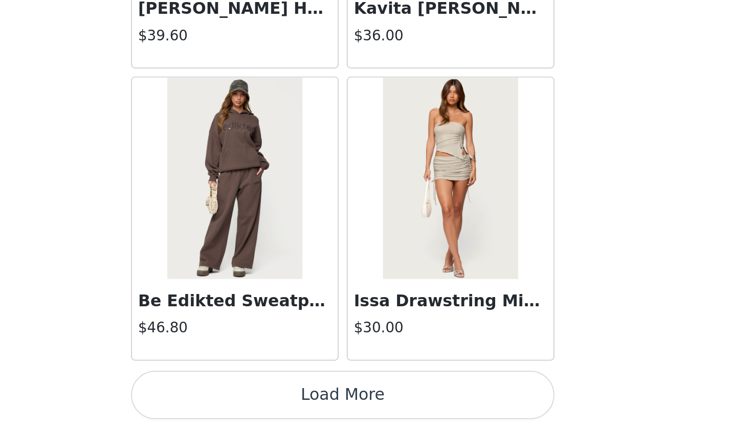
click at [269, 399] on button "Load More" at bounding box center [376, 411] width 215 height 25
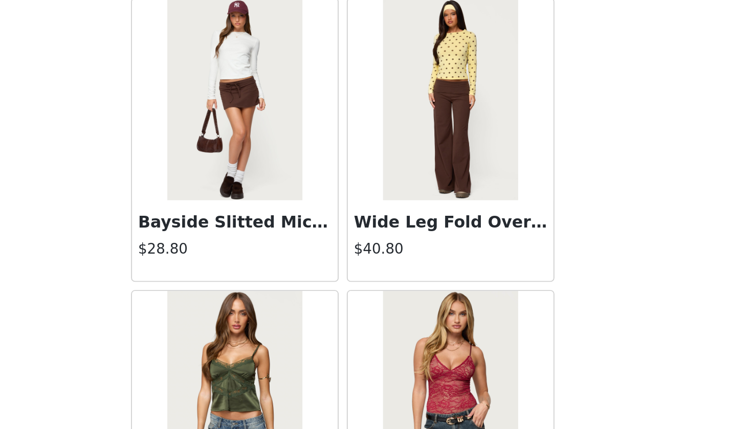
scroll to position [31440, 0]
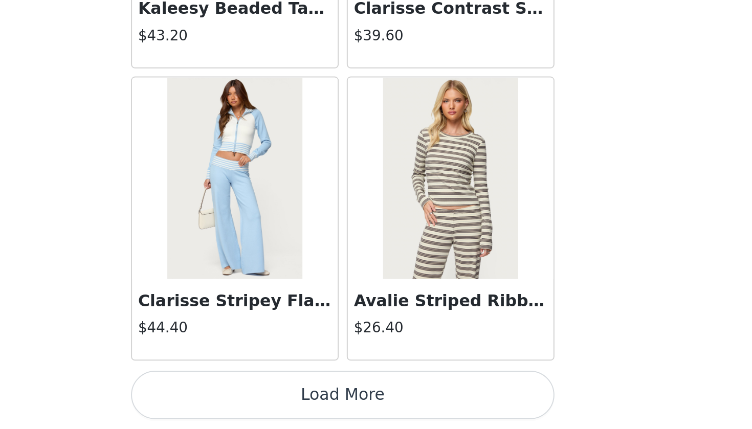
click at [269, 399] on button "Load More" at bounding box center [376, 411] width 215 height 25
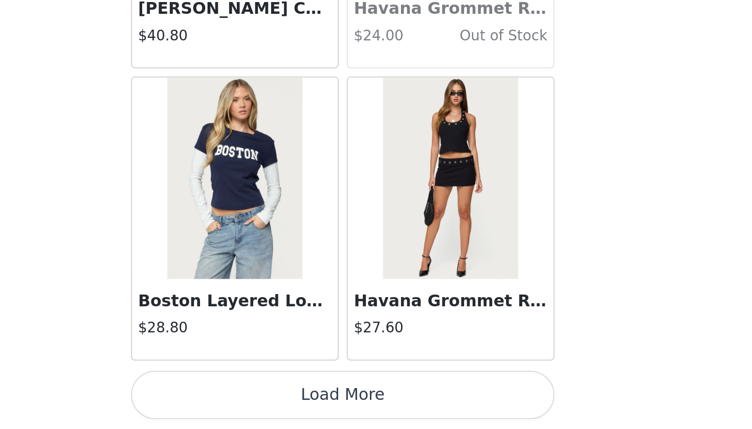
scroll to position [489, 0]
click at [269, 399] on button "Load More" at bounding box center [376, 411] width 215 height 25
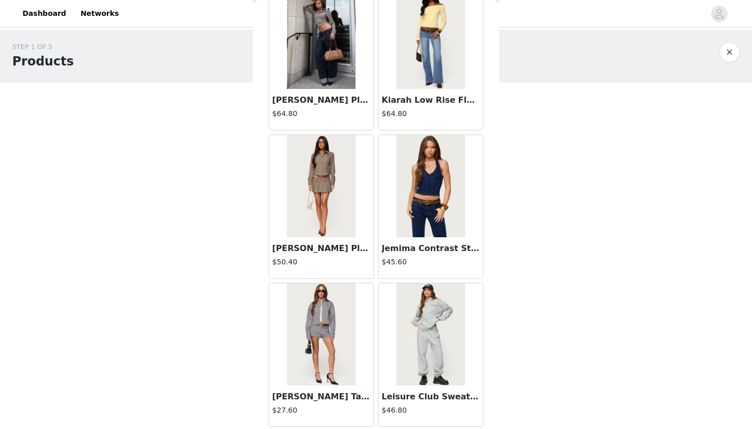
scroll to position [0, 0]
click at [728, 49] on button "button" at bounding box center [729, 52] width 20 height 20
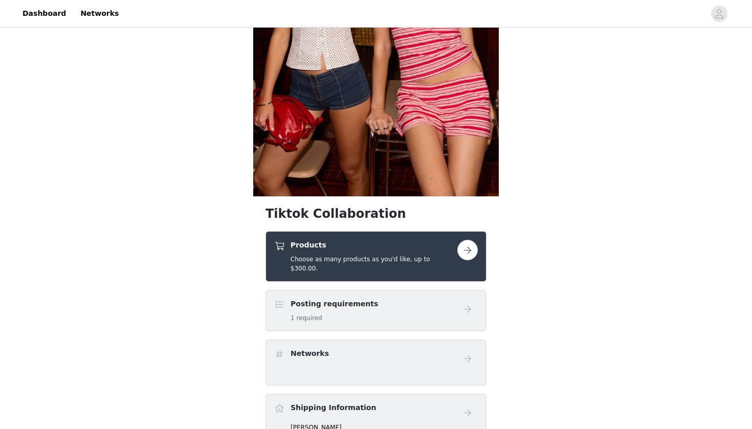
scroll to position [253, 0]
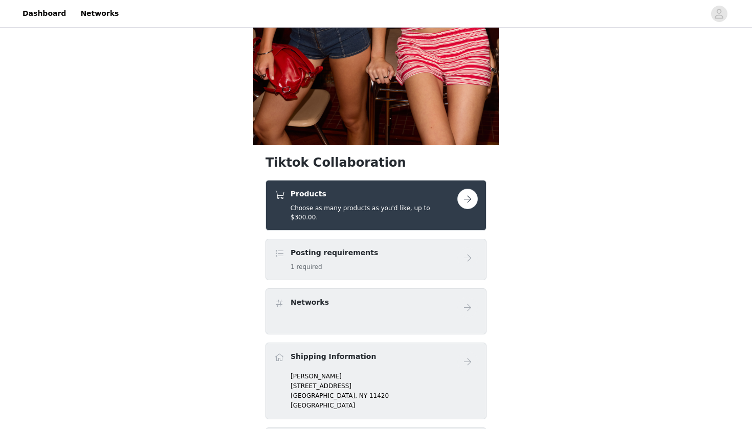
click at [385, 212] on h5 "Choose as many products as you'd like, up to $300.00." at bounding box center [374, 213] width 167 height 18
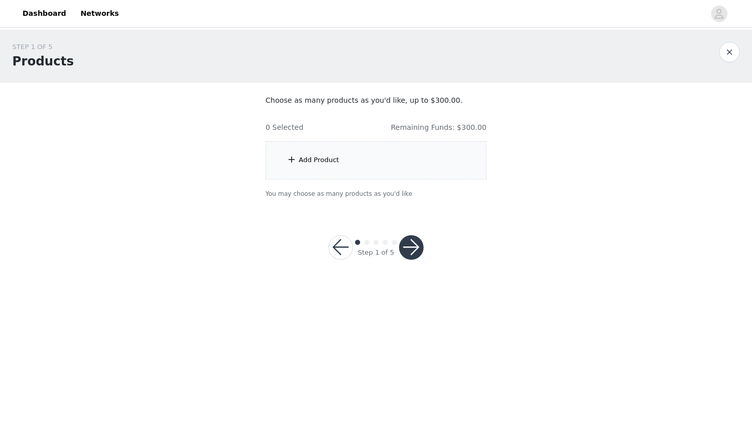
click at [402, 156] on div "Add Product" at bounding box center [375, 160] width 221 height 38
